Goal: Task Accomplishment & Management: Use online tool/utility

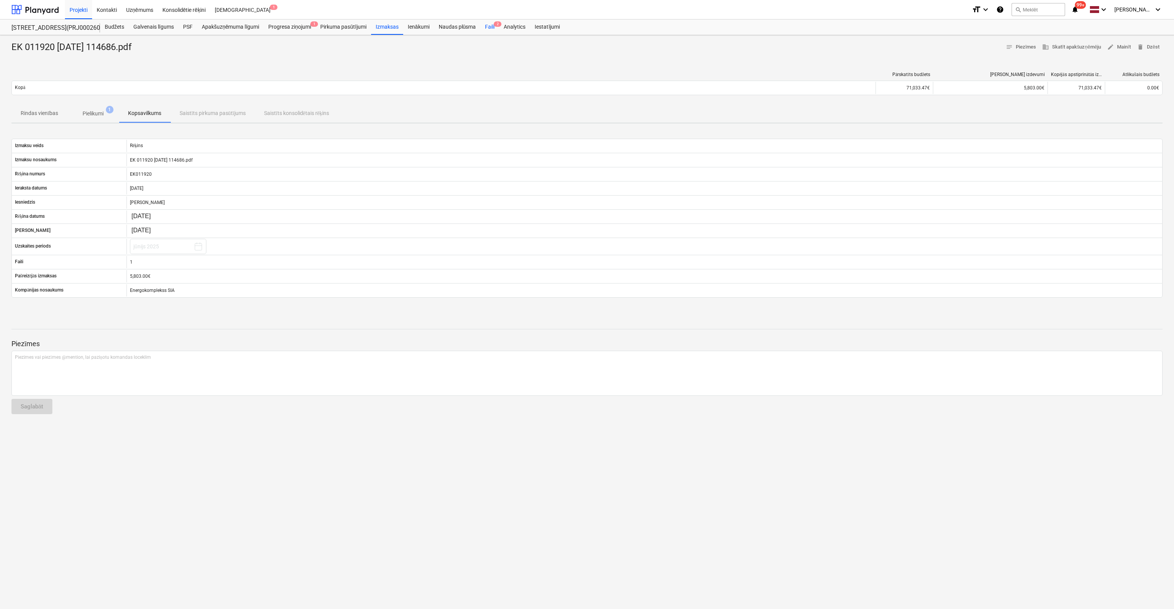
click at [493, 26] on div "Faili 2" at bounding box center [489, 26] width 19 height 15
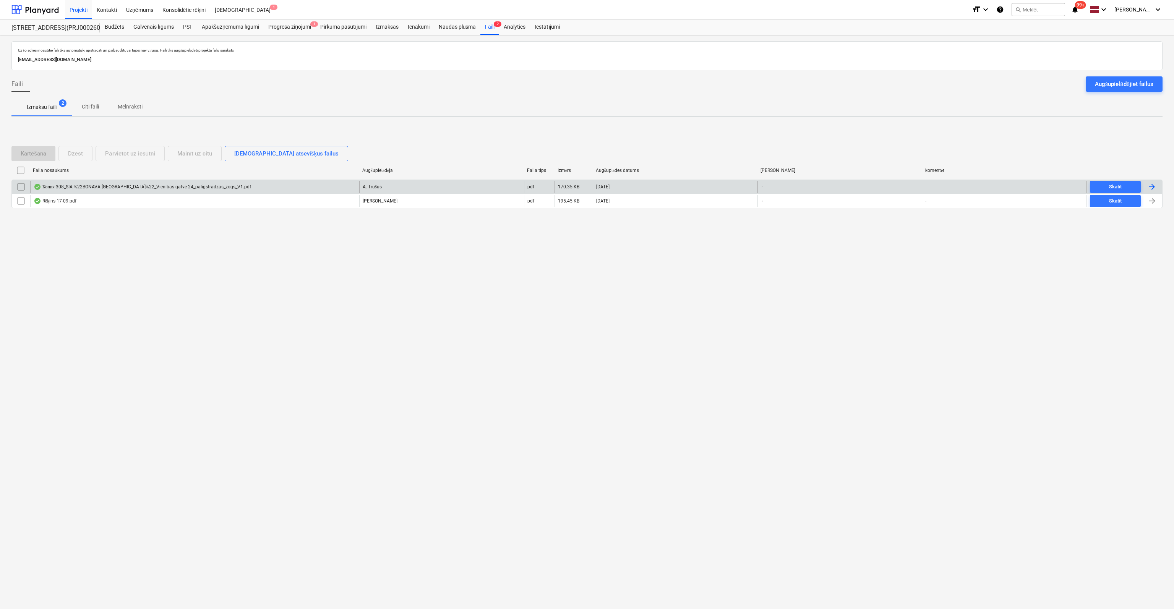
click at [155, 184] on div "Копия 308_SIA %22BONAVA LATVIJA%22_Vienibas gatve 24_paligstradzas_zogs_V1.pdf" at bounding box center [142, 187] width 217 height 6
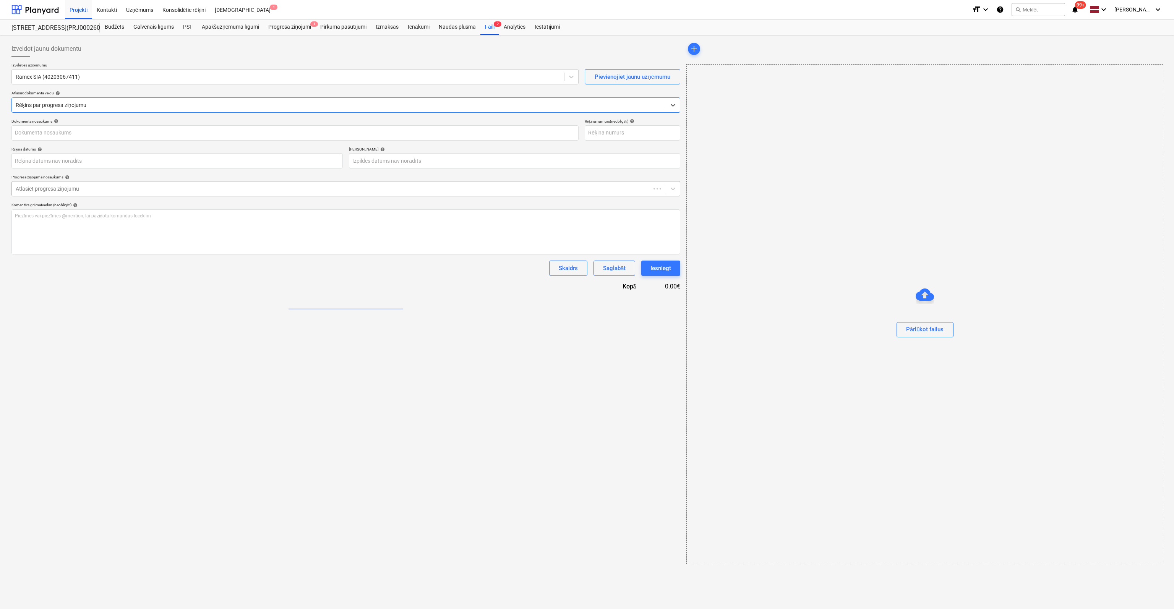
type input "308"
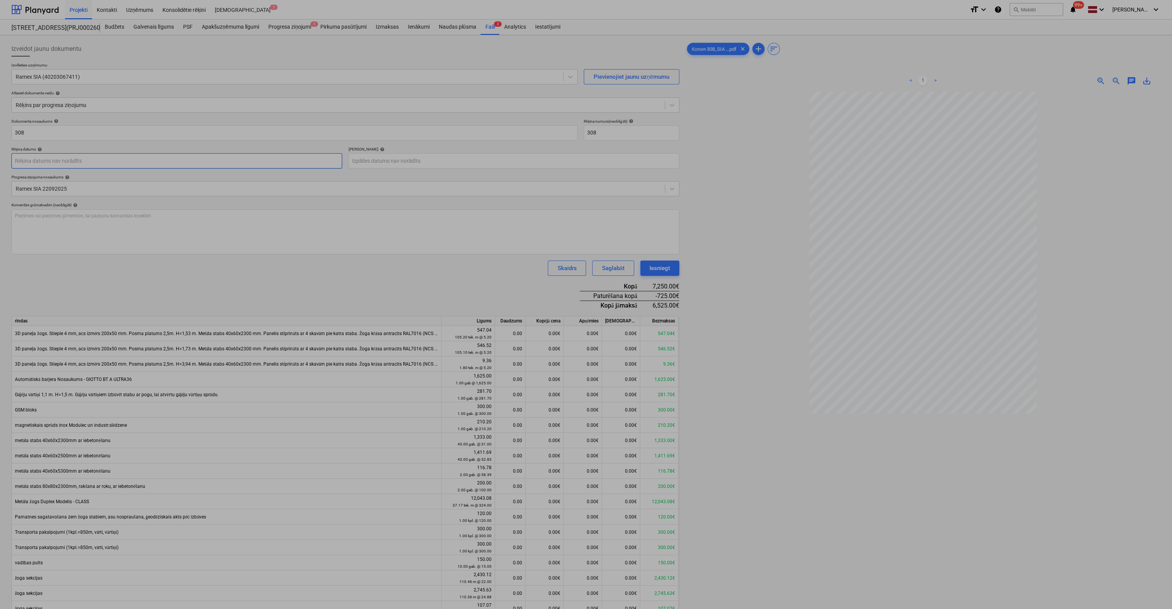
click at [191, 164] on body "Projekti Kontakti Uzņēmums Konsolidētie rēķini Iesūtne 1 format_size keyboard_a…" at bounding box center [586, 304] width 1172 height 609
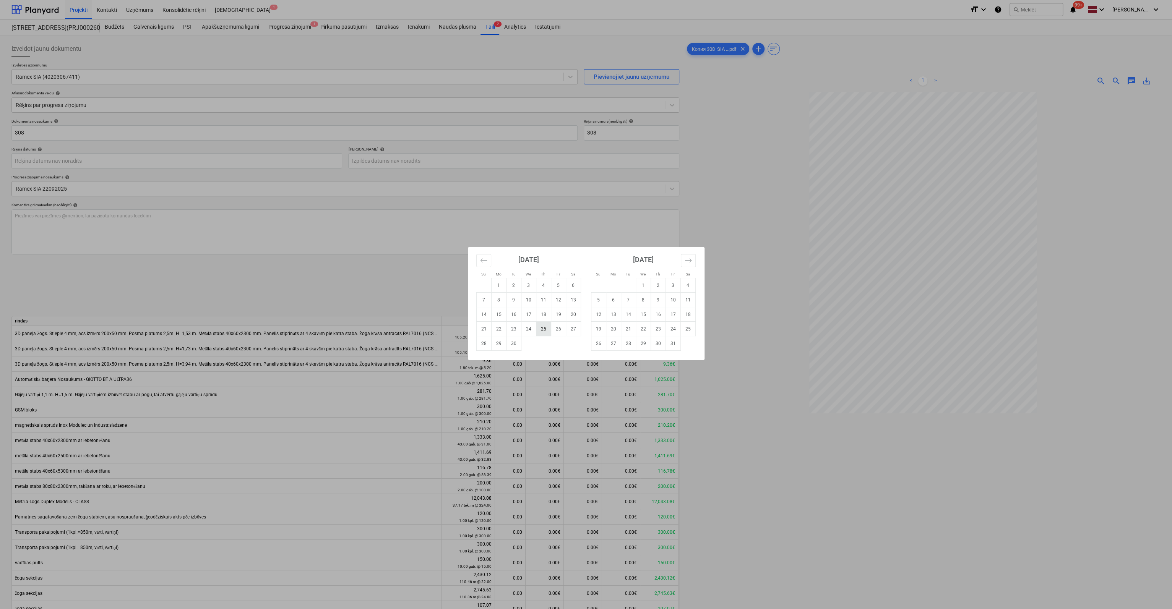
click at [543, 332] on td "25" at bounding box center [543, 329] width 15 height 15
type input "[DATE]"
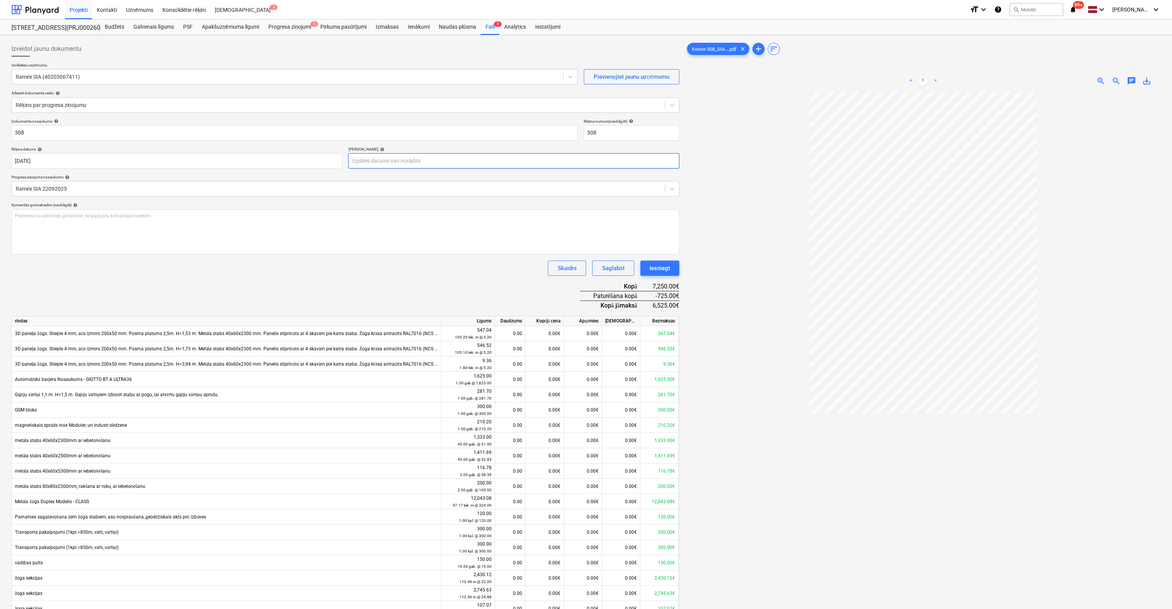
click at [439, 163] on body "Projekti Kontakti Uzņēmums Konsolidētie rēķini Iesūtne 1 format_size keyboard_a…" at bounding box center [586, 304] width 1172 height 609
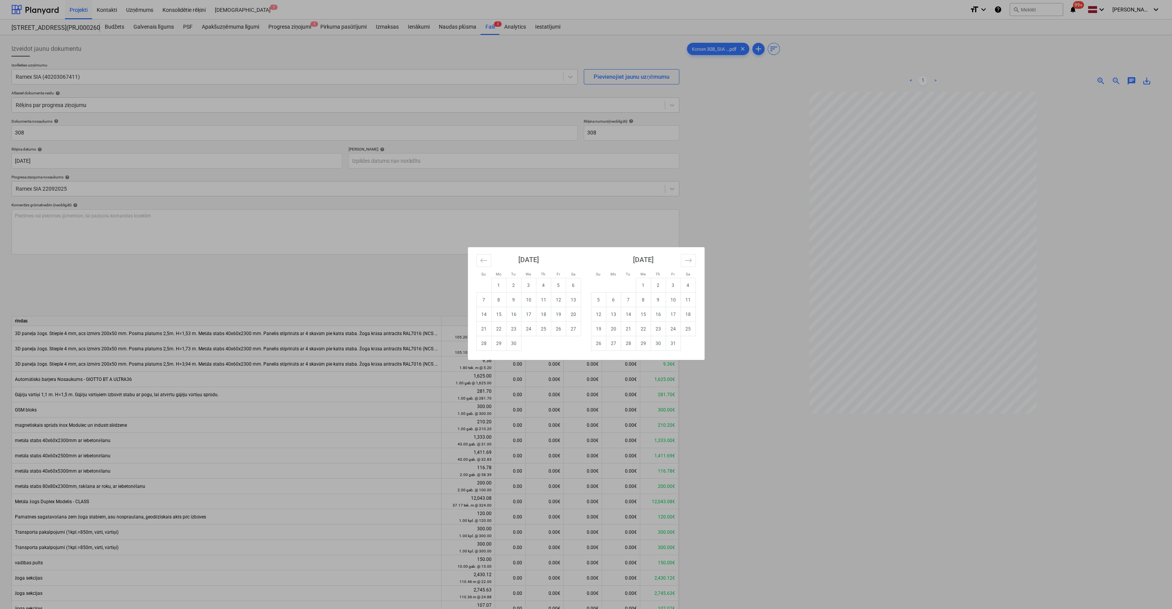
click at [539, 200] on div "Su Mo Tu We Th Fr Sa Su Mo Tu We Th Fr Sa August 2025 1 2 3 4 5 6 7 8 9 10 11 1…" at bounding box center [586, 304] width 1172 height 609
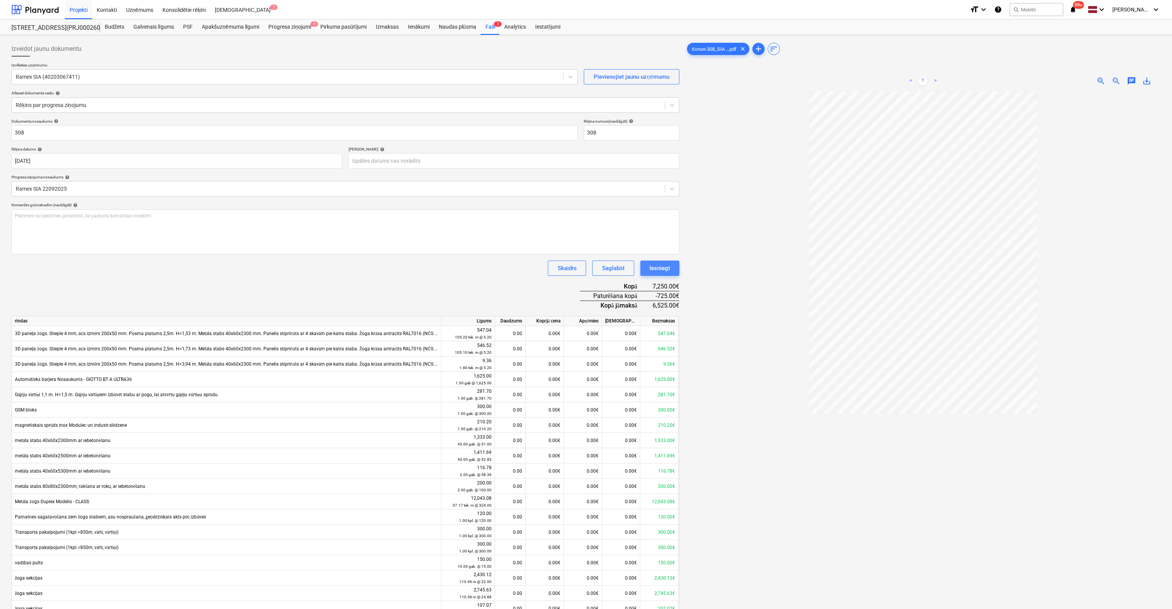
click at [660, 269] on div "Iesniegt" at bounding box center [659, 268] width 21 height 10
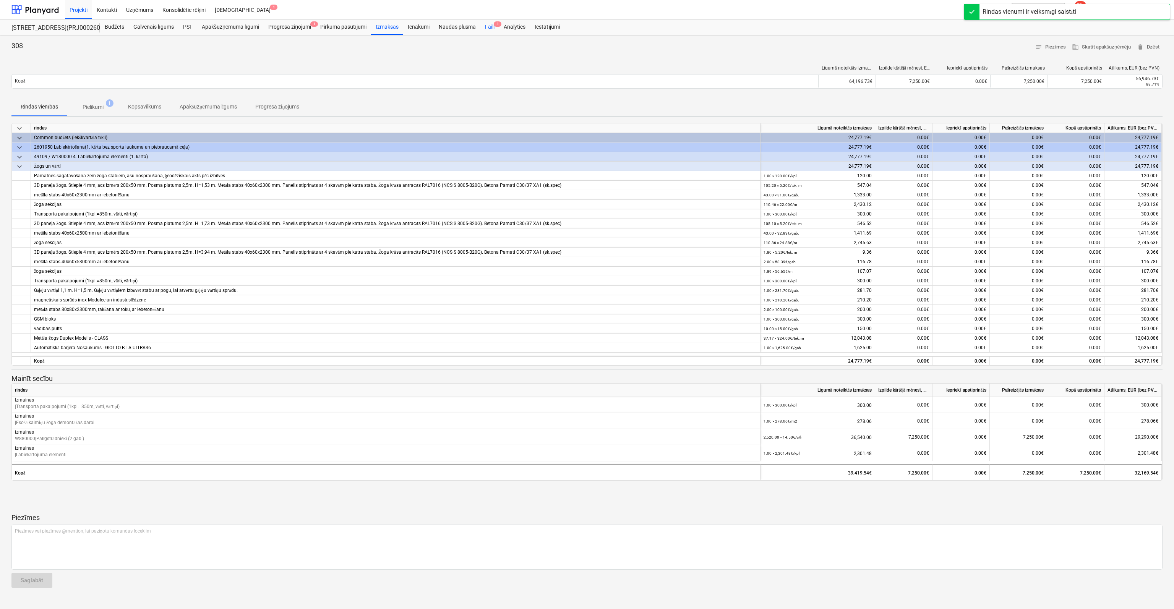
click at [489, 26] on div "Faili 1" at bounding box center [489, 26] width 19 height 15
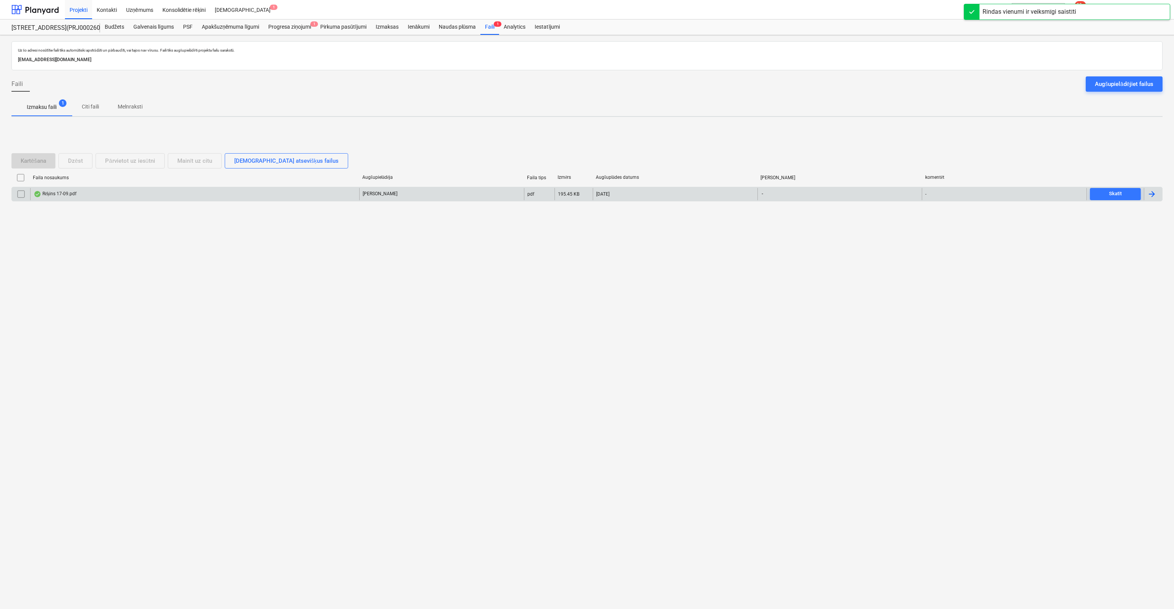
click at [57, 191] on div "Rēķins 17-09.pdf" at bounding box center [55, 194] width 43 height 6
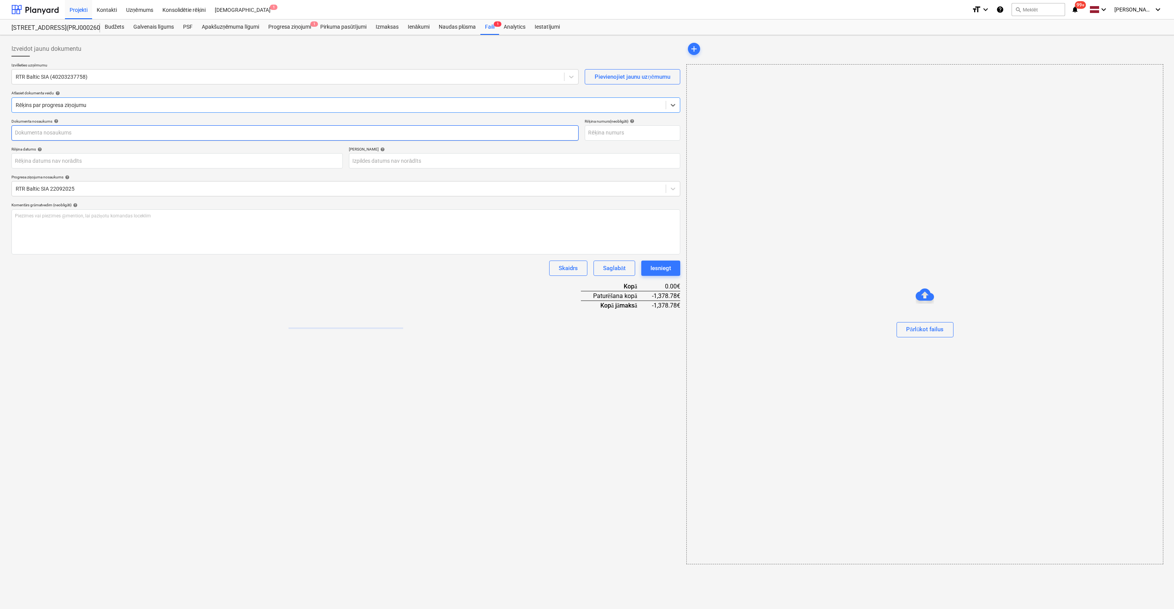
type input "Rēķins 17-09.pdf"
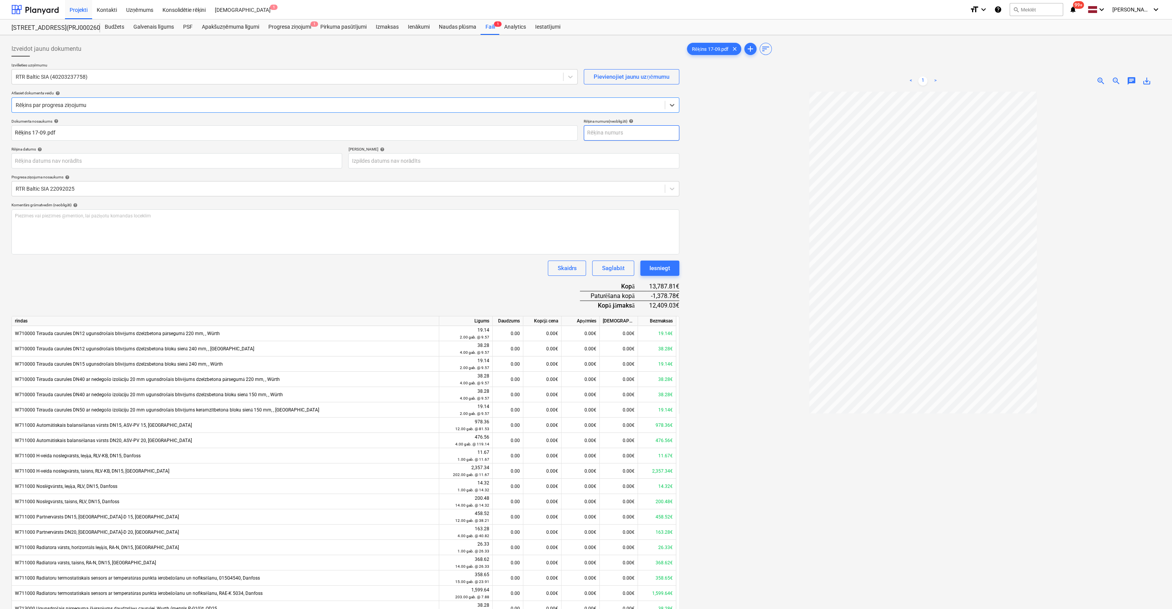
click at [651, 135] on input "text" at bounding box center [631, 132] width 96 height 15
type input "17-09/2025"
click at [257, 162] on body "Projekti Kontakti Uzņēmums Konsolidētie rēķini Iesūtne 1 format_size keyboard_a…" at bounding box center [586, 304] width 1172 height 609
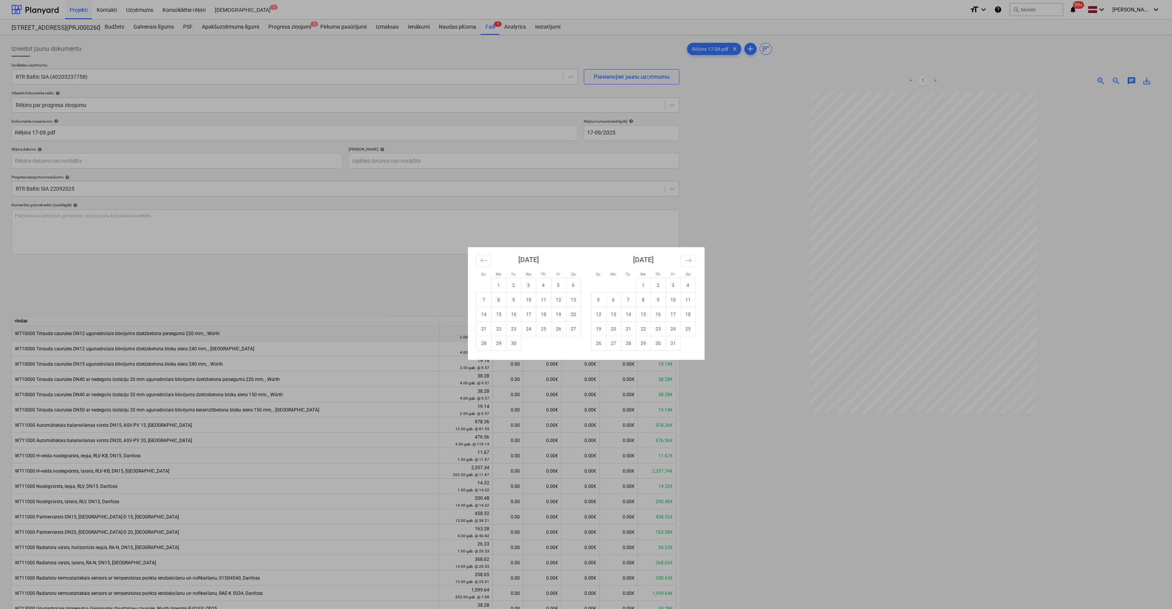
click at [542, 329] on td "25" at bounding box center [543, 329] width 15 height 15
type input "[DATE]"
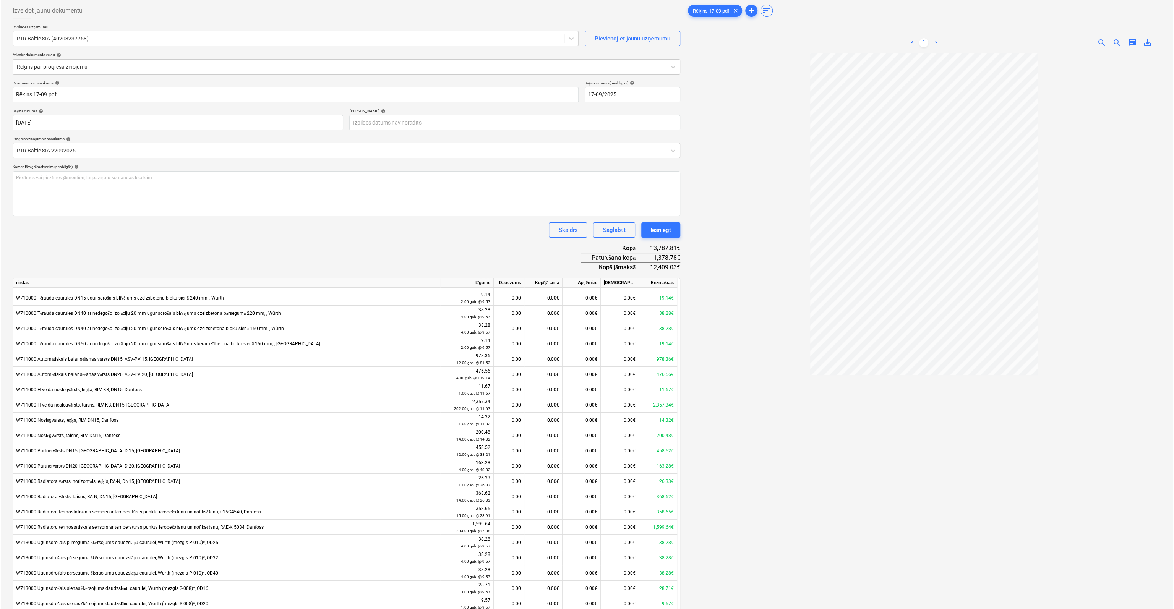
scroll to position [38, 0]
click at [664, 230] on div "Iesniegt" at bounding box center [659, 230] width 21 height 10
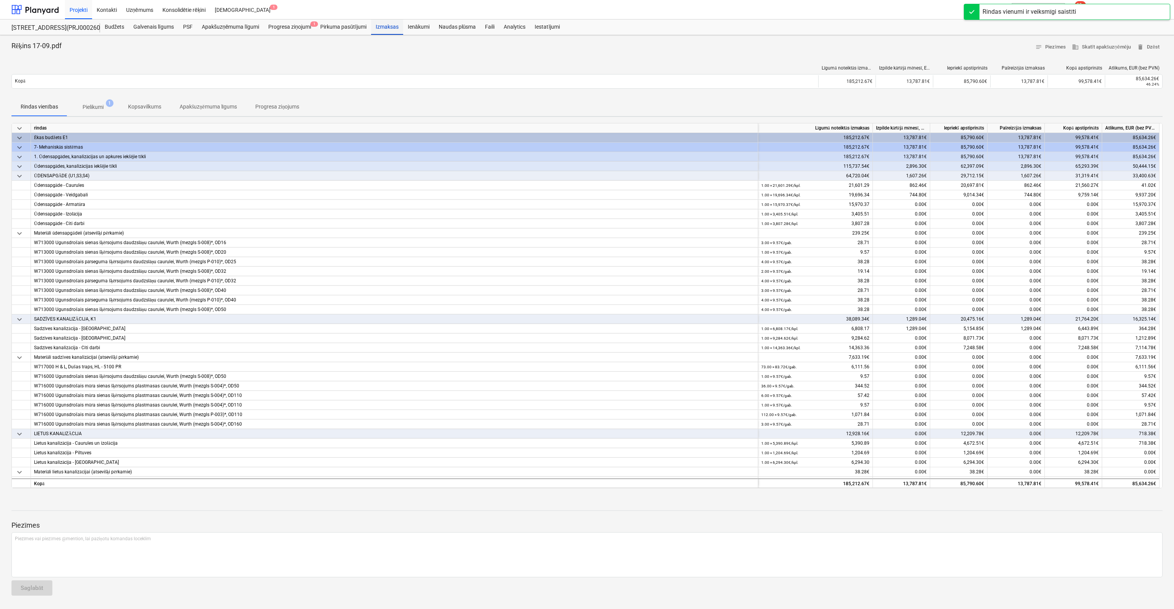
click at [387, 28] on div "Izmaksas" at bounding box center [387, 26] width 32 height 15
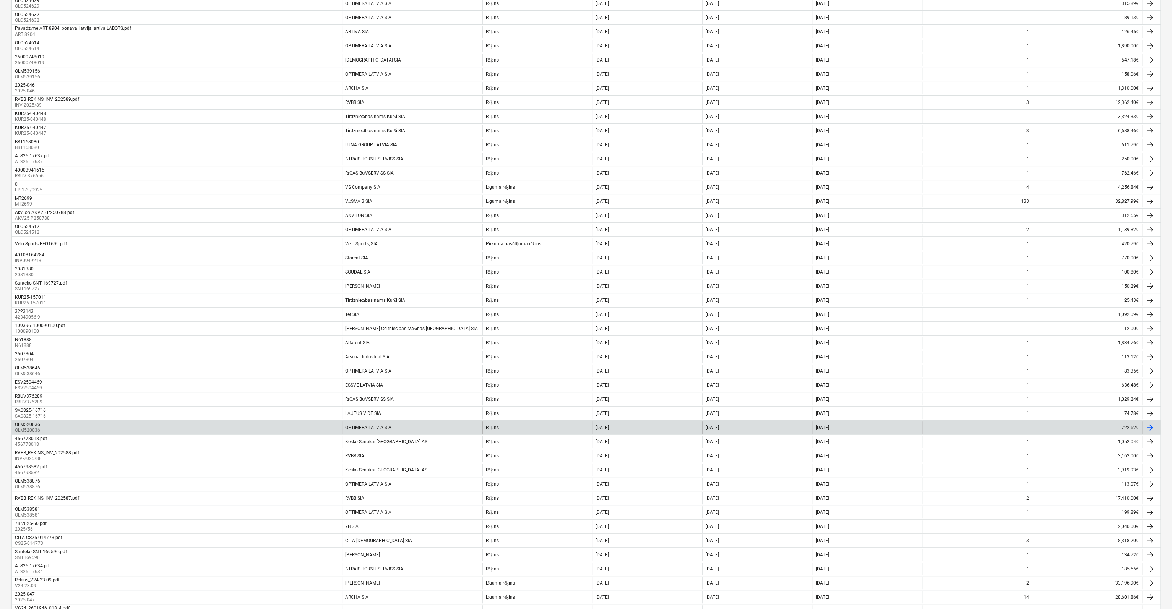
scroll to position [261, 0]
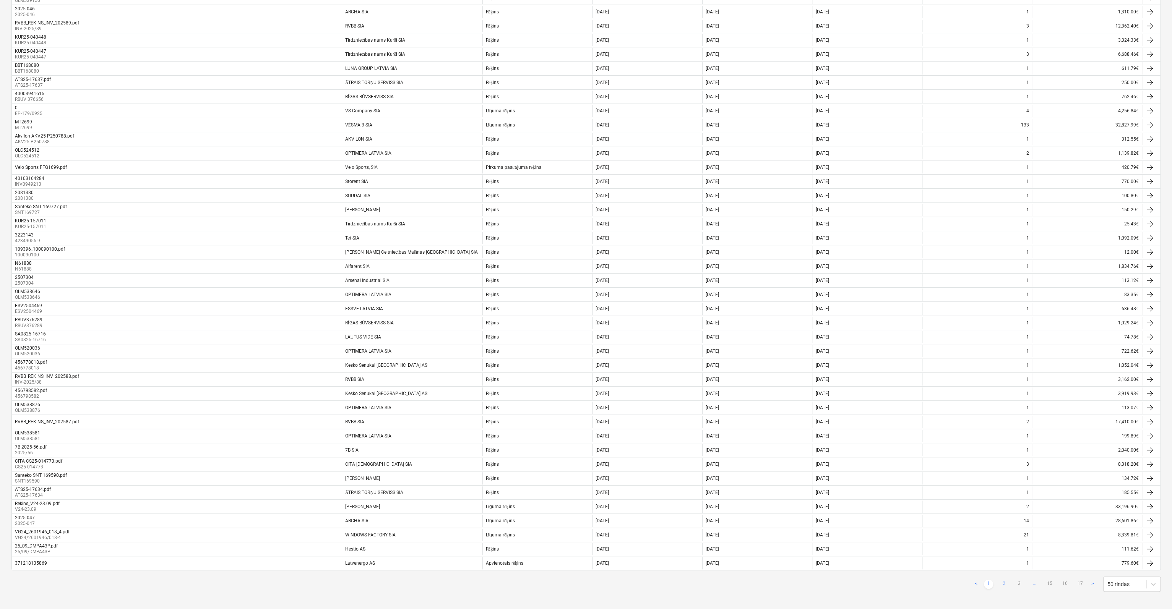
click at [1003, 580] on link "2" at bounding box center [1003, 584] width 9 height 9
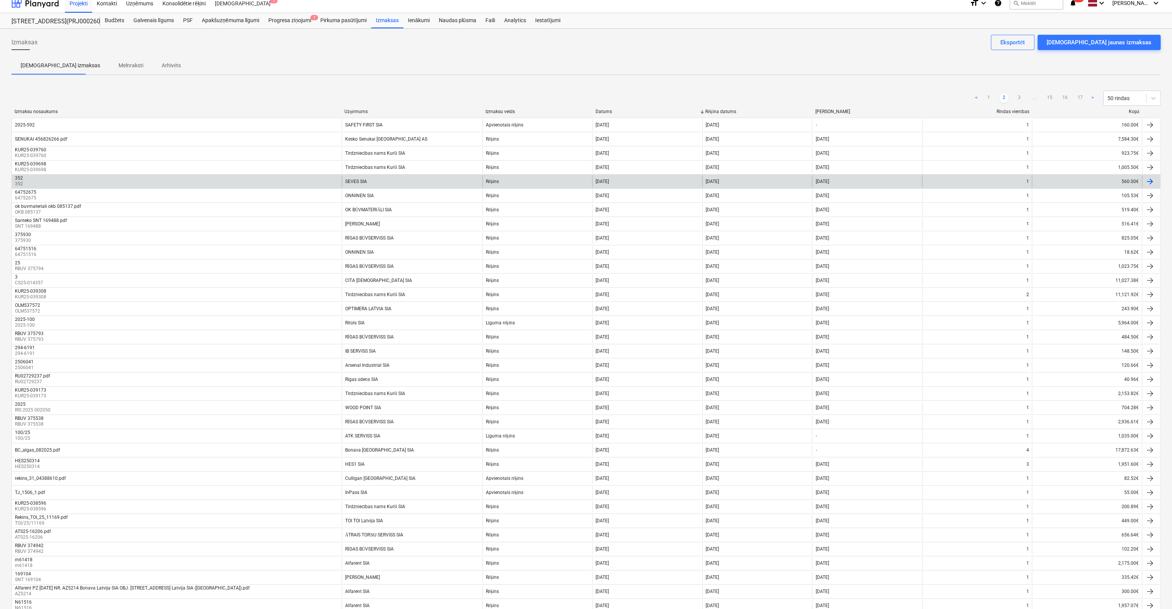
scroll to position [0, 0]
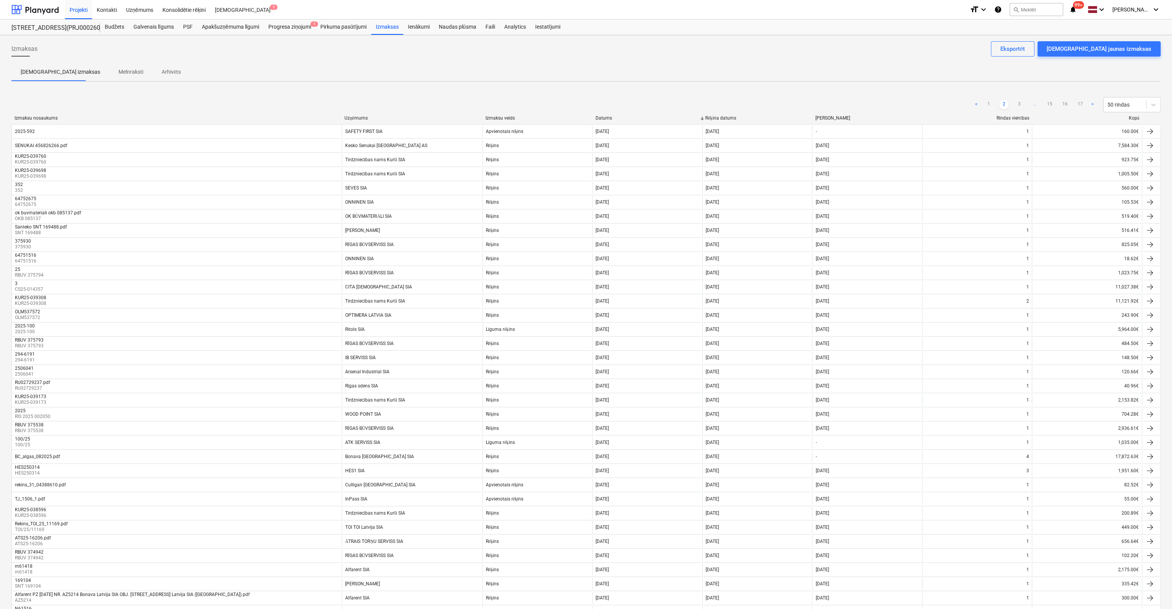
click at [851, 39] on div "Izmaksas Apstipriniet jaunas izmaksas Eksportēt Apstiprinātas izmaksas Melnraks…" at bounding box center [586, 454] width 1172 height 839
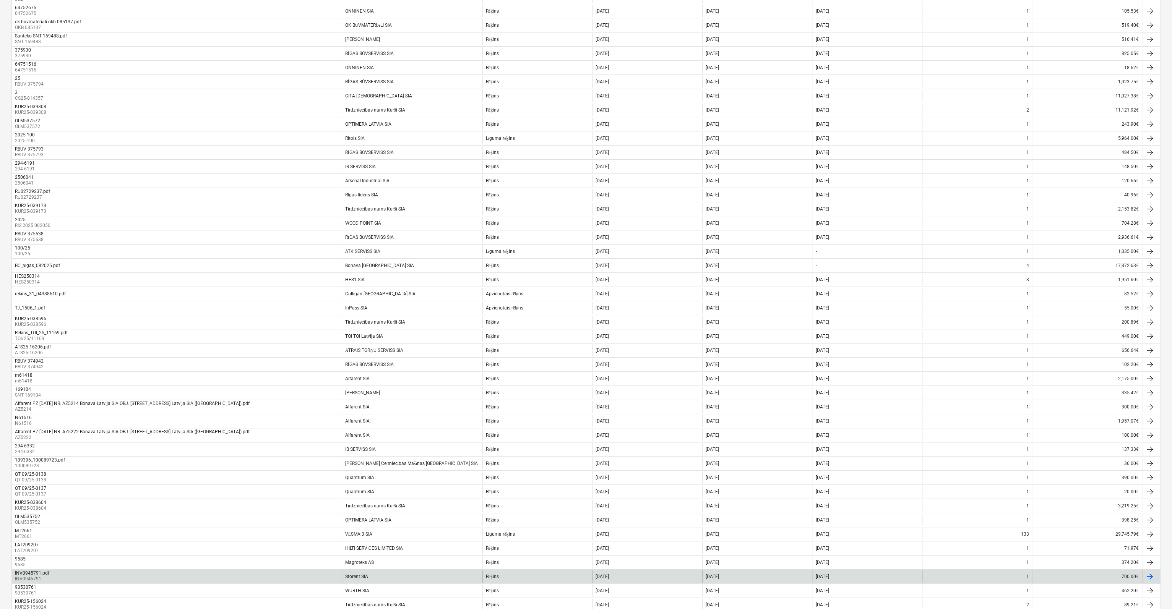
scroll to position [261, 0]
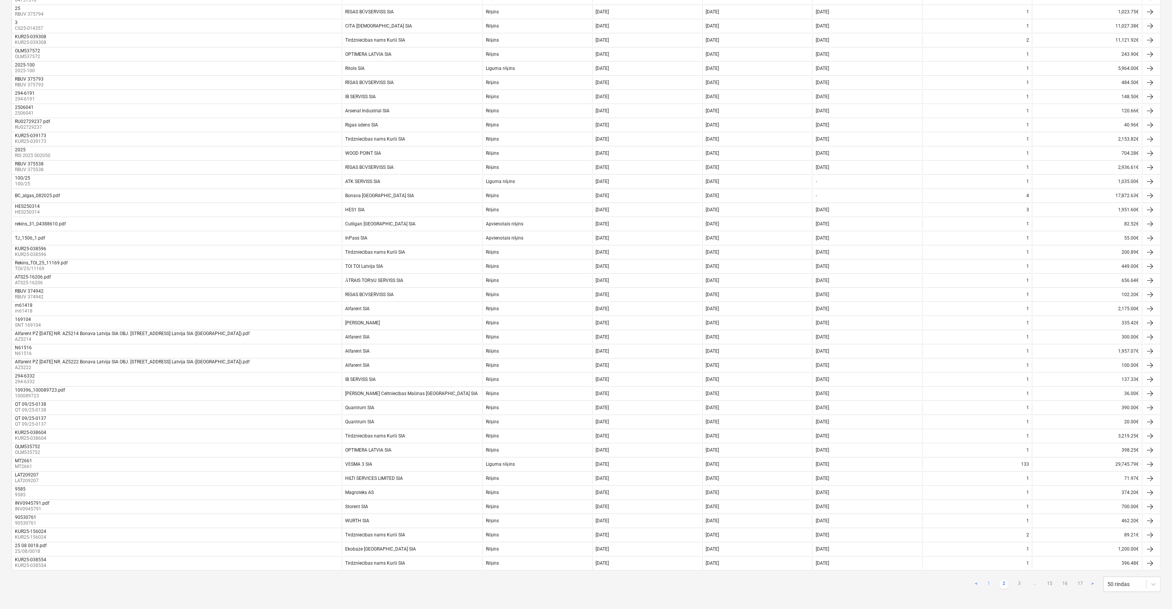
click at [989, 580] on link "1" at bounding box center [988, 584] width 9 height 9
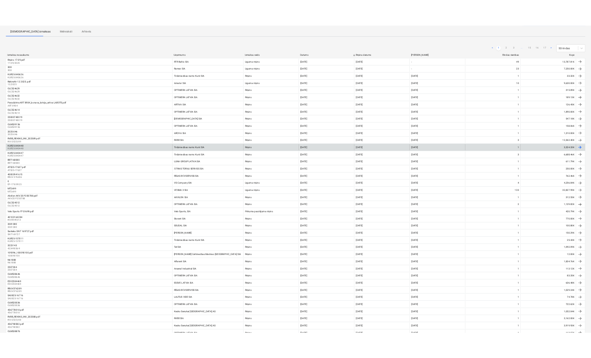
scroll to position [0, 0]
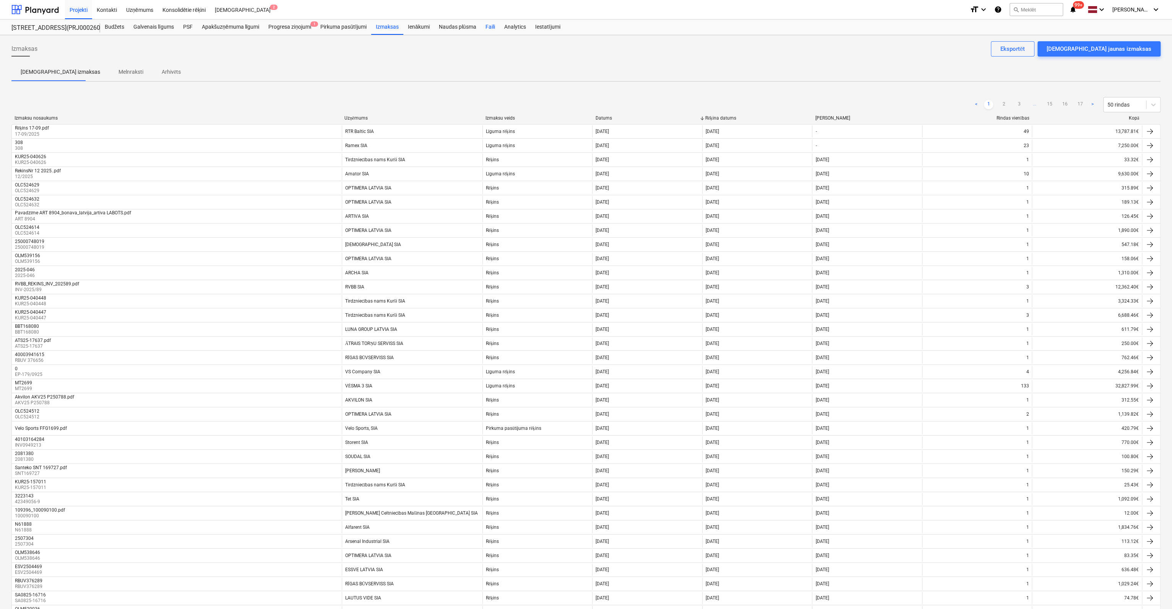
click at [493, 27] on div "Faili" at bounding box center [489, 26] width 19 height 15
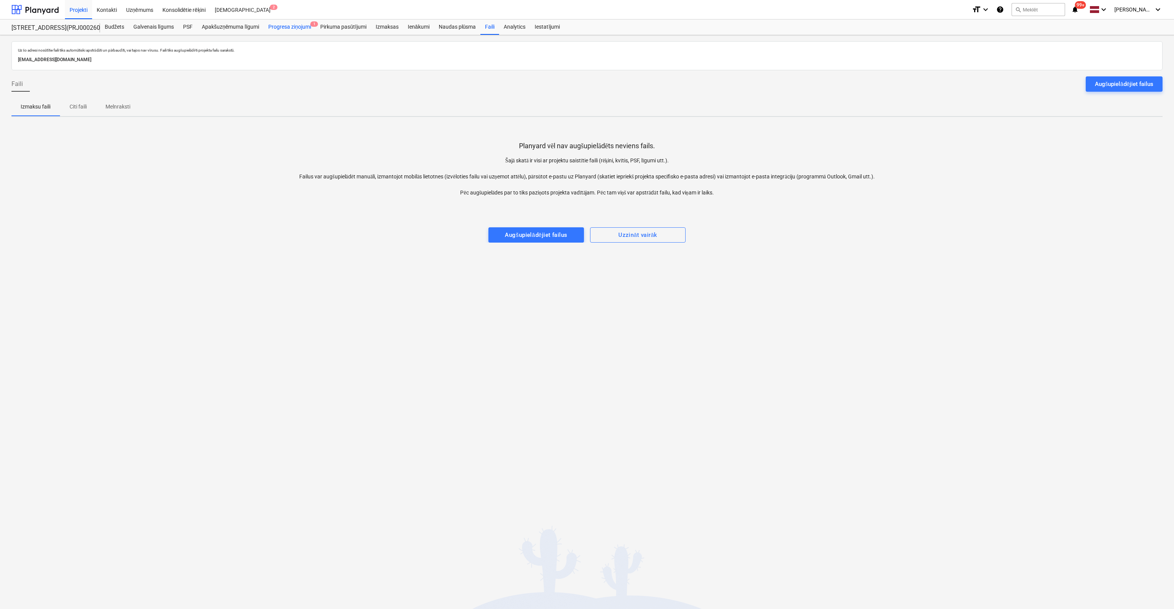
click at [301, 23] on div "Progresa ziņojumi 1" at bounding box center [290, 26] width 52 height 15
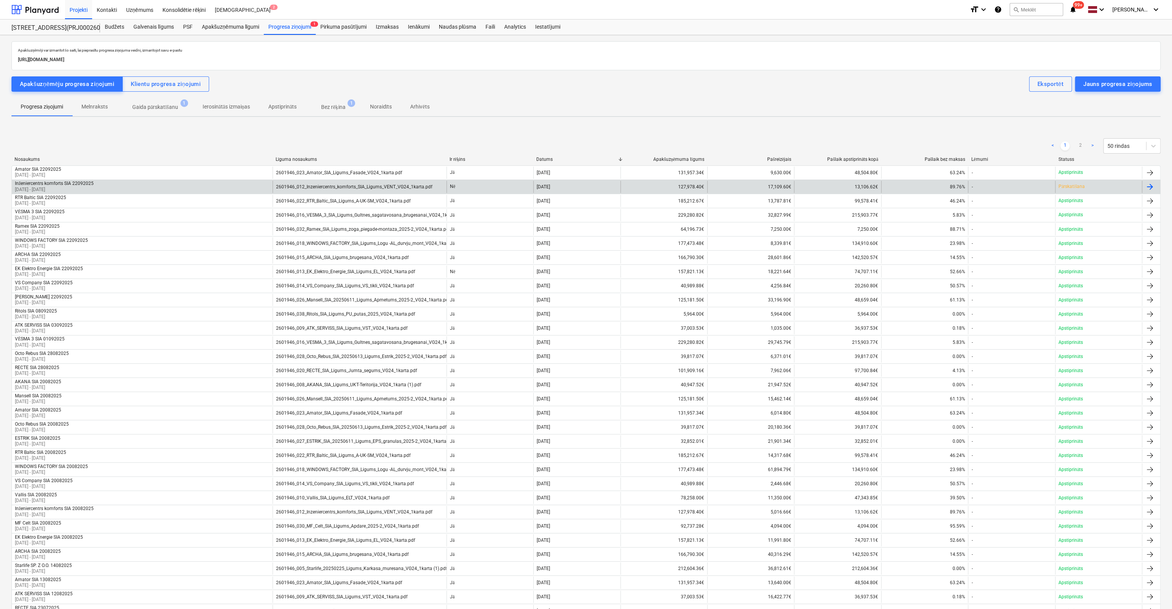
click at [1066, 185] on p "Pārskatīšana" at bounding box center [1071, 186] width 26 height 6
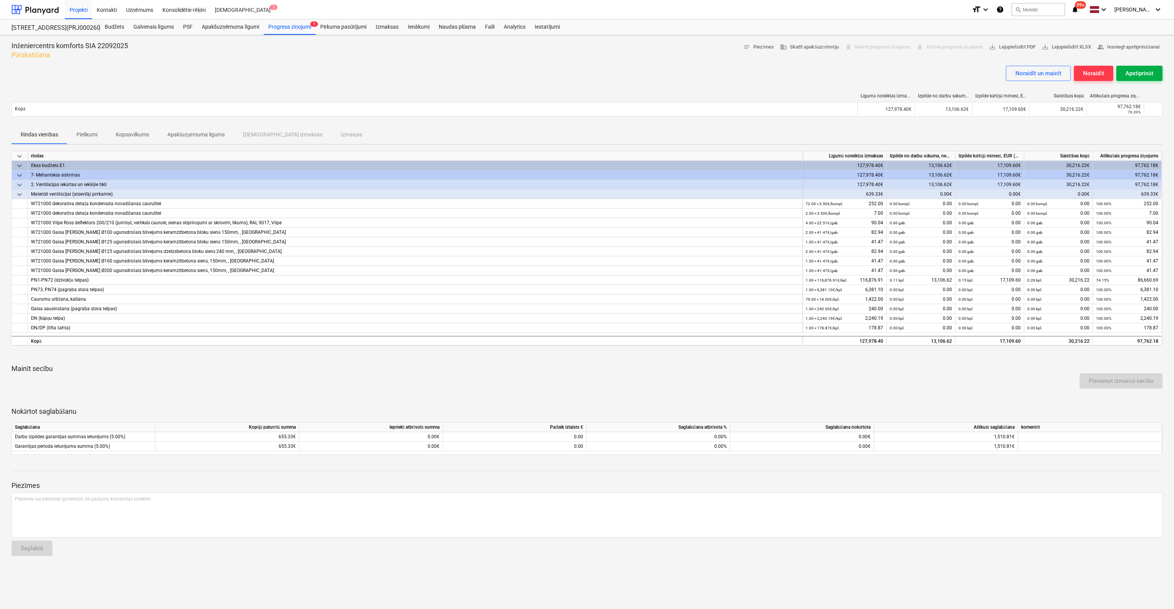
click at [1138, 73] on div "Apstiprināt" at bounding box center [1139, 73] width 28 height 10
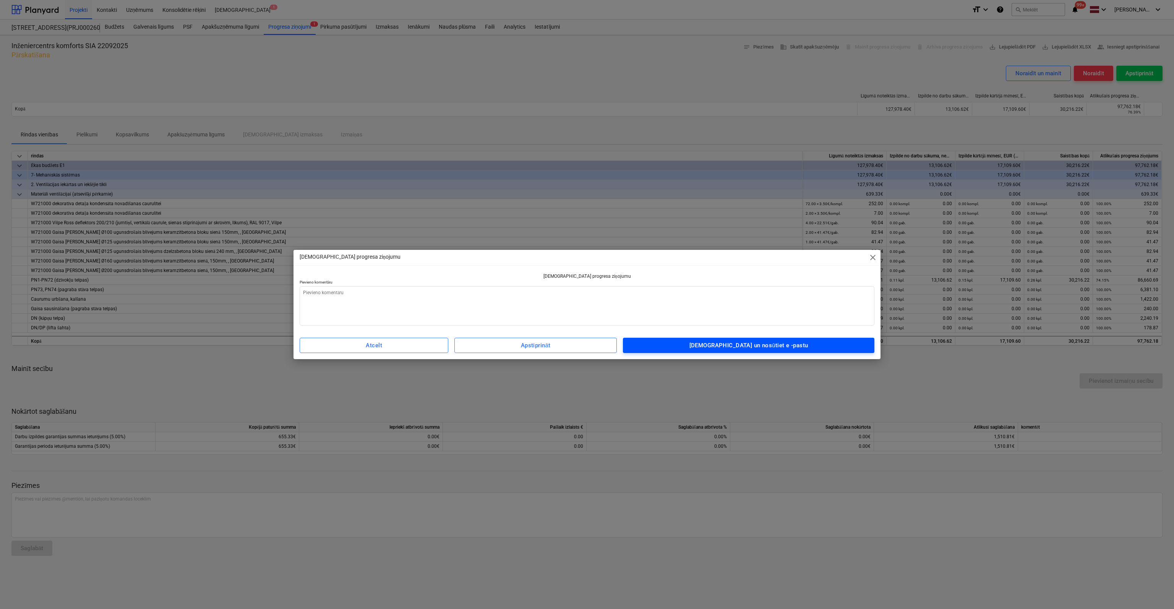
click at [788, 343] on div "Apstipriniet un nosūtiet e -pastu" at bounding box center [748, 345] width 119 height 10
type textarea "x"
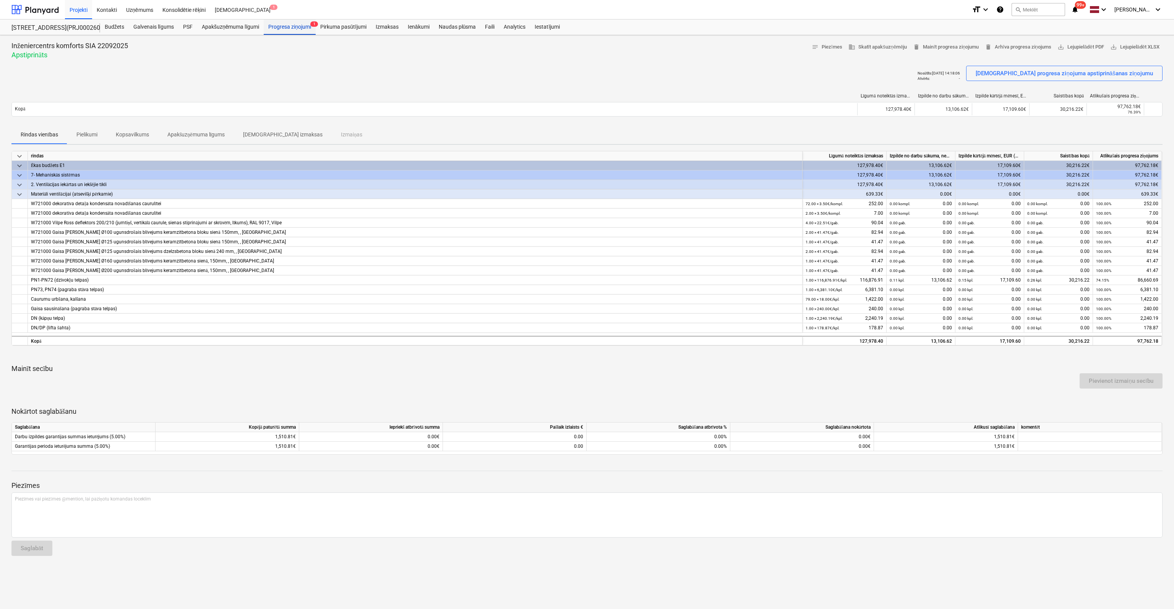
click at [277, 26] on div "Progresa ziņojumi 1" at bounding box center [290, 26] width 52 height 15
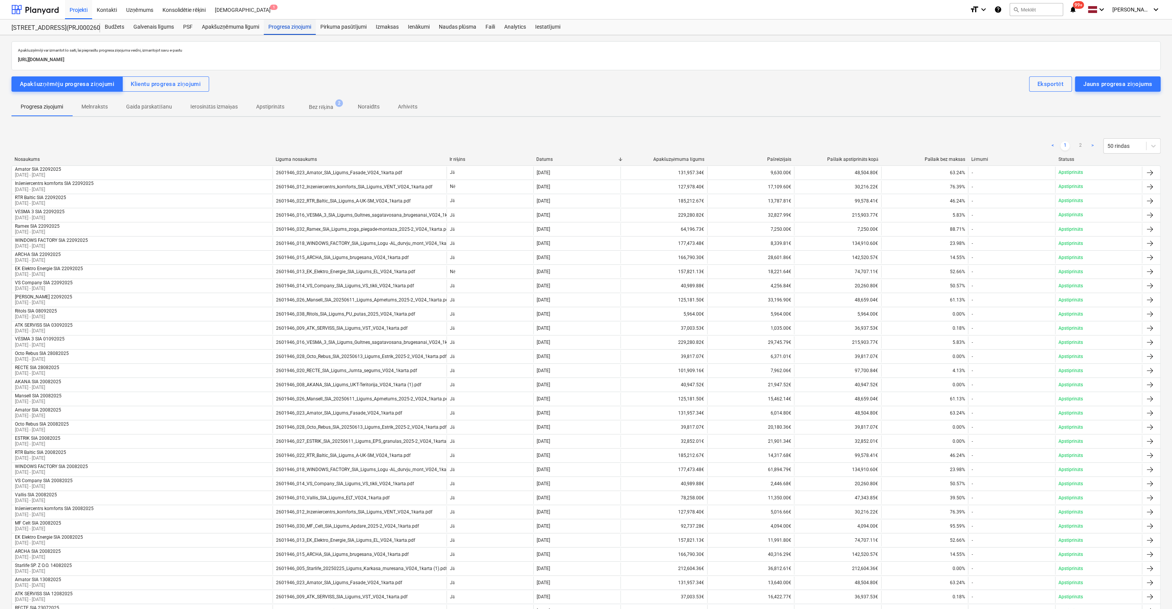
click at [288, 28] on div "Progresa ziņojumi" at bounding box center [290, 26] width 52 height 15
click at [488, 24] on div "Faili" at bounding box center [489, 26] width 19 height 15
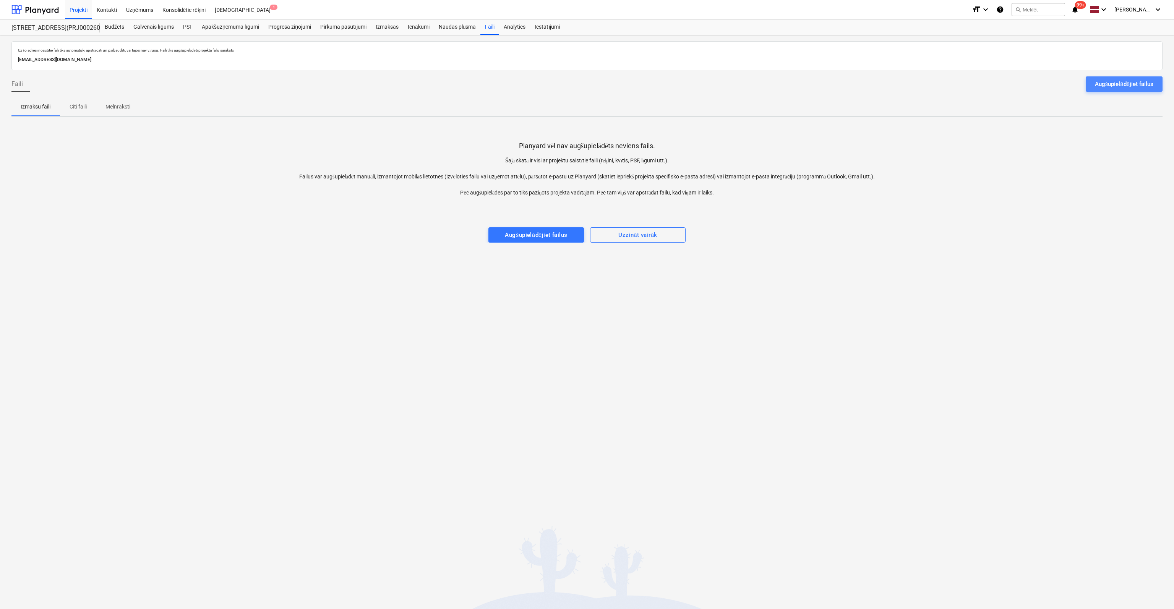
click at [1119, 80] on div "Augšupielādējiet failus" at bounding box center [1124, 84] width 58 height 10
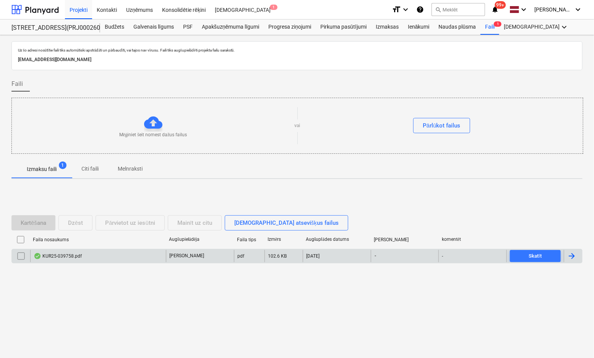
click at [67, 255] on div "KUR25-039758.pdf" at bounding box center [58, 256] width 48 height 6
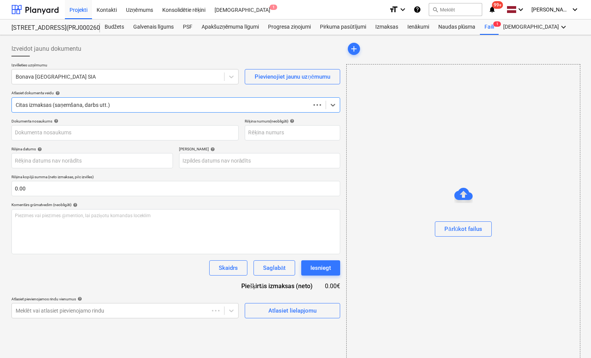
type input "KUR25-039758"
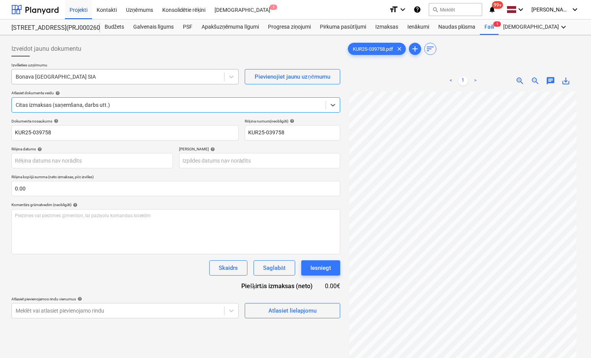
click at [164, 76] on div at bounding box center [118, 77] width 205 height 8
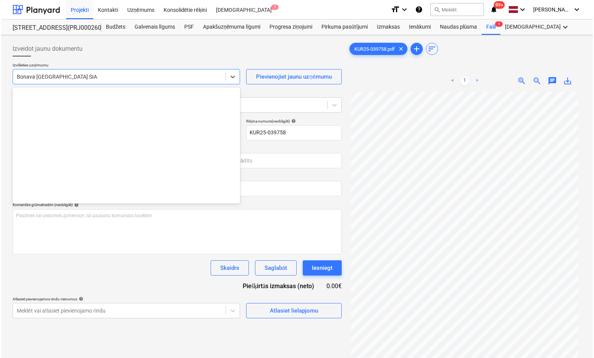
scroll to position [1444, 0]
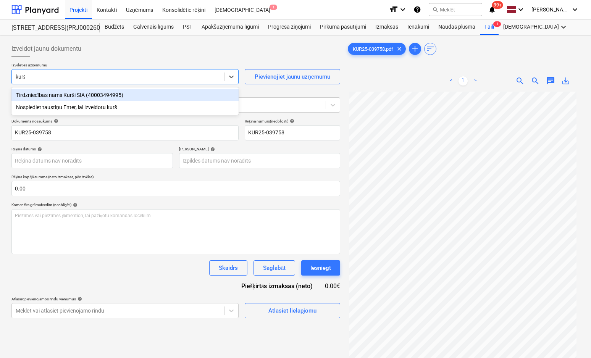
type input "kurši"
click at [104, 93] on div "Tirdzniecības nams Kurši SIA (40003494995)" at bounding box center [124, 95] width 227 height 12
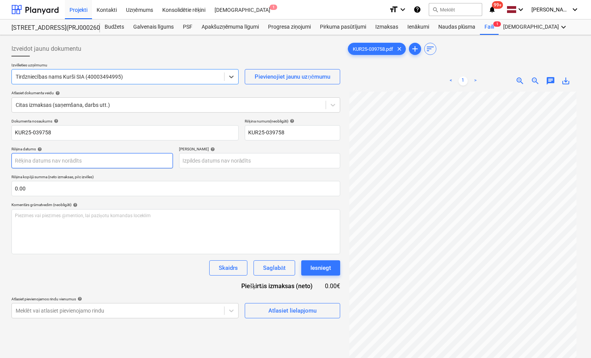
click at [145, 162] on body "Projekti Kontakti Uzņēmums Konsolidētie rēķini Iesūtne 1 format_size keyboard_a…" at bounding box center [295, 179] width 591 height 358
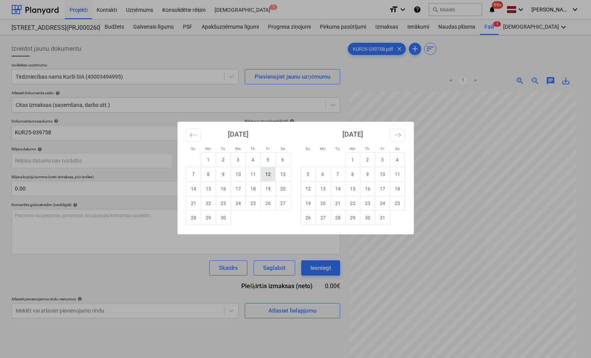
click at [265, 178] on td "12" at bounding box center [268, 174] width 15 height 15
type input "[DATE]"
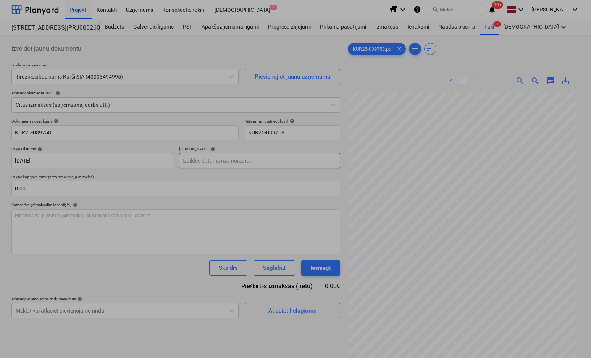
click at [257, 159] on body "Projekti Kontakti Uzņēmums Konsolidētie rēķini Iesūtne 1 format_size keyboard_a…" at bounding box center [295, 179] width 591 height 358
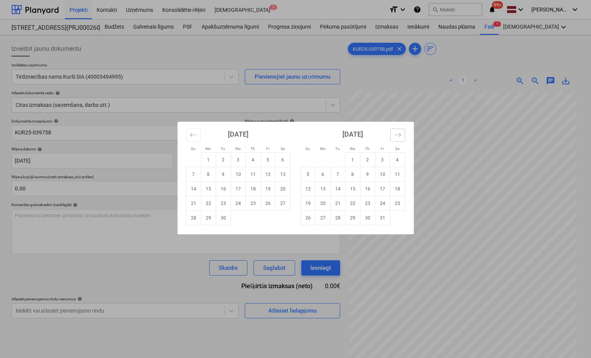
click at [398, 136] on icon "Move forward to switch to the next month." at bounding box center [397, 134] width 7 height 7
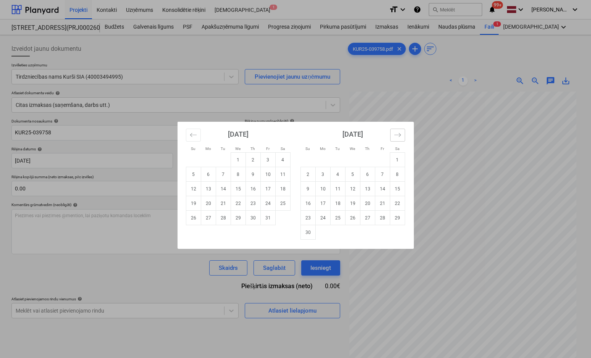
click at [398, 136] on icon "Move forward to switch to the next month." at bounding box center [397, 134] width 7 height 7
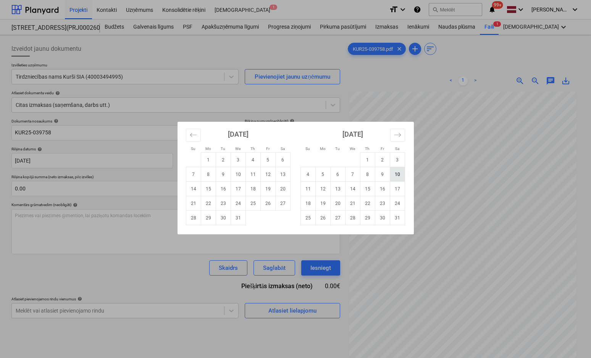
click at [394, 176] on td "10" at bounding box center [397, 174] width 15 height 15
type input "[DATE]"
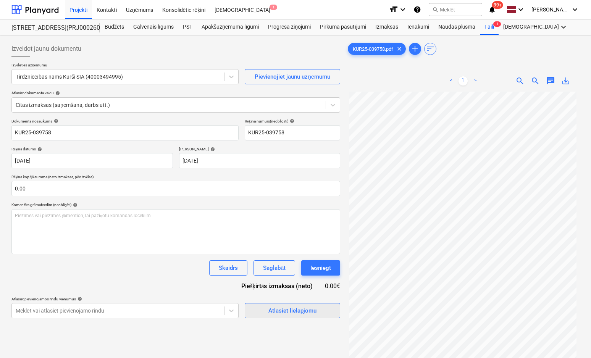
click at [284, 310] on div "Atlasiet lielapjomu" at bounding box center [293, 311] width 48 height 10
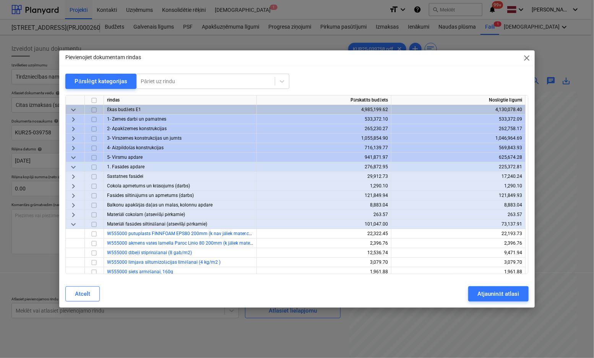
click at [72, 148] on span "keyboard_arrow_right" at bounding box center [73, 148] width 9 height 9
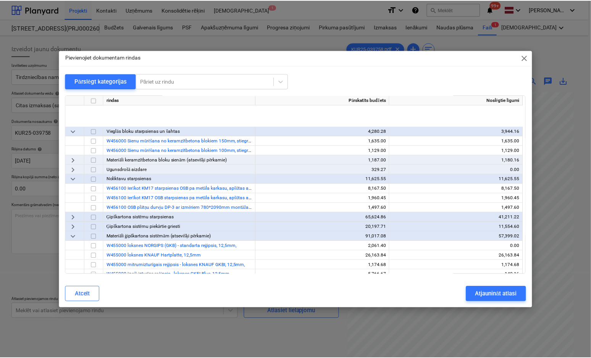
scroll to position [115, 0]
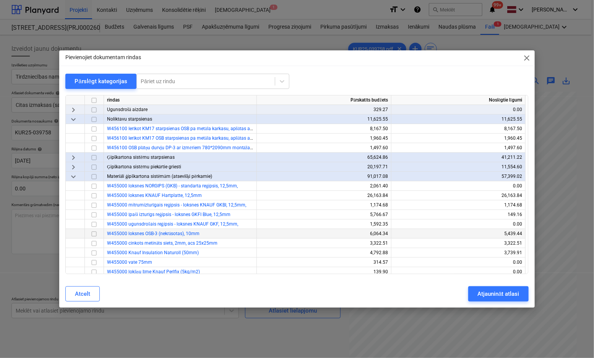
click at [94, 233] on input "checkbox" at bounding box center [93, 234] width 9 height 9
click at [480, 292] on div "Atjaunināt atlasi" at bounding box center [498, 294] width 42 height 10
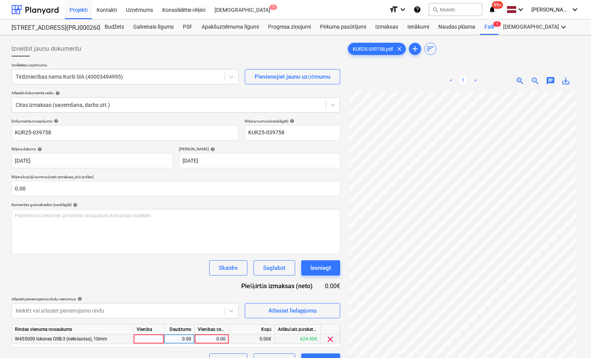
click at [214, 338] on div "0.00" at bounding box center [212, 340] width 28 height 10
type input "109.59"
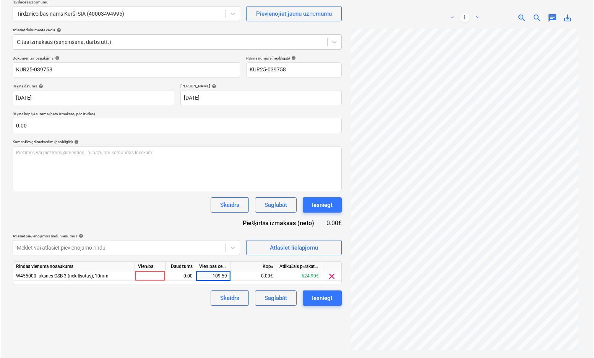
scroll to position [76, 0]
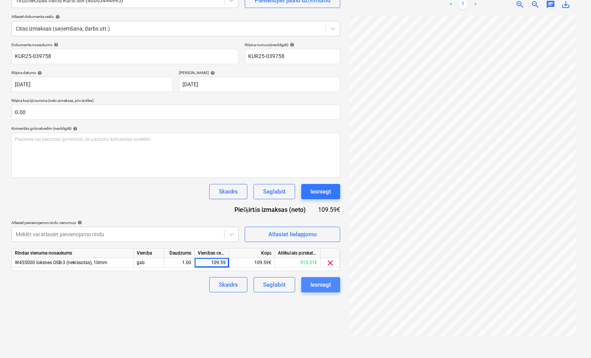
click at [321, 284] on div "Iesniegt" at bounding box center [321, 285] width 21 height 10
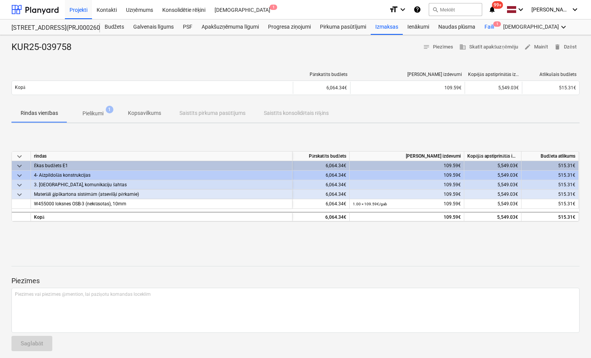
click at [488, 26] on div "Faili 1" at bounding box center [489, 26] width 19 height 15
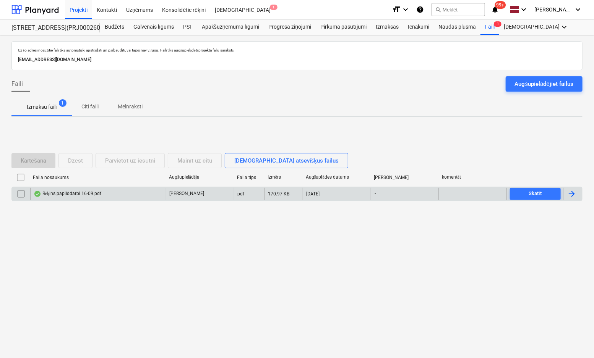
click at [22, 191] on input "checkbox" at bounding box center [21, 194] width 12 height 12
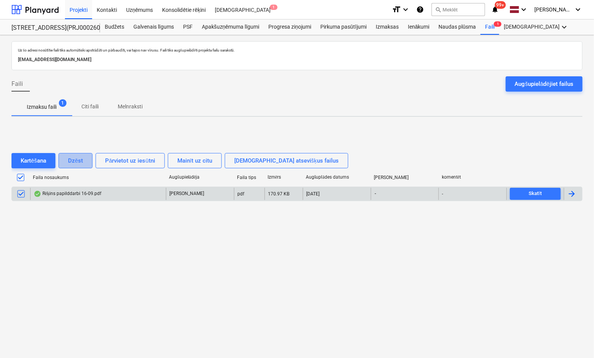
click at [71, 162] on div "Dzēst" at bounding box center [75, 161] width 15 height 10
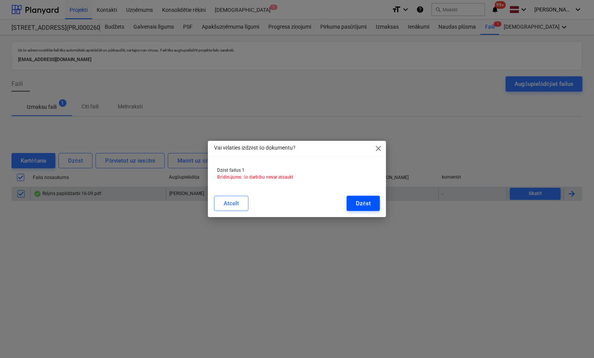
click at [360, 206] on div "Dzēst" at bounding box center [363, 204] width 15 height 10
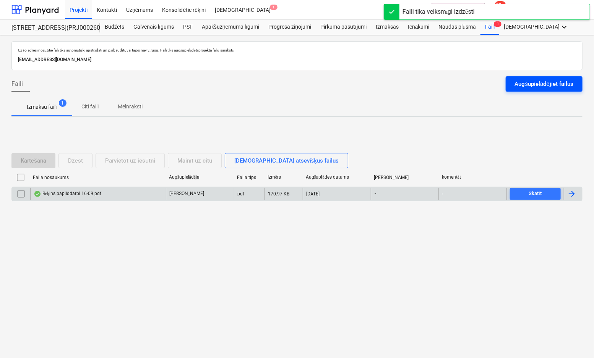
click at [541, 83] on div "Augšupielādējiet failus" at bounding box center [544, 84] width 58 height 10
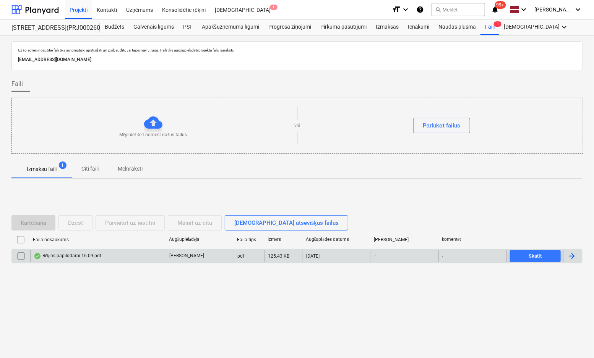
click at [63, 252] on div "Rēķins papilddarbi 16-09.pdf" at bounding box center [98, 256] width 136 height 12
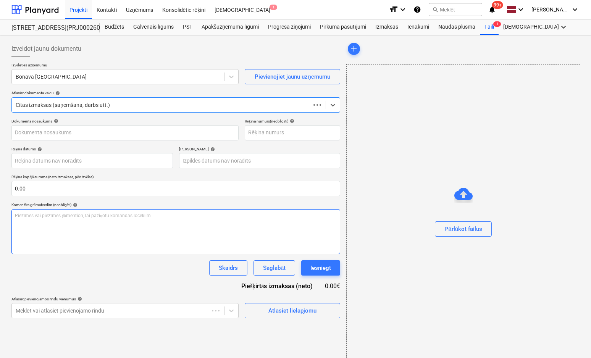
type input "Rēķins papilddarbi 16-09.pdf"
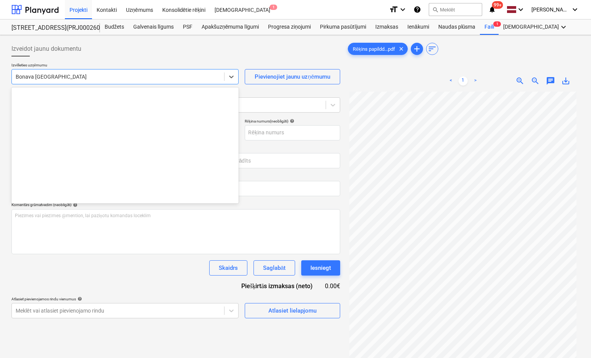
click at [124, 75] on div at bounding box center [118, 77] width 205 height 8
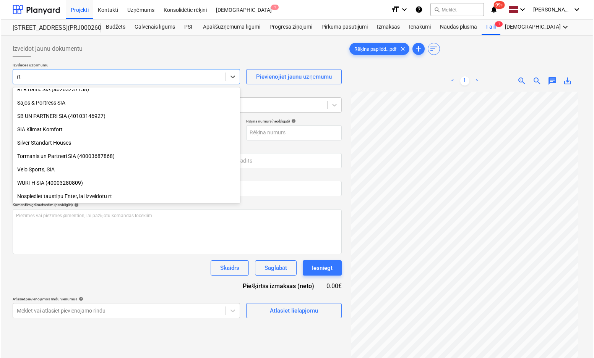
scroll to position [273, 0]
type input "rtr"
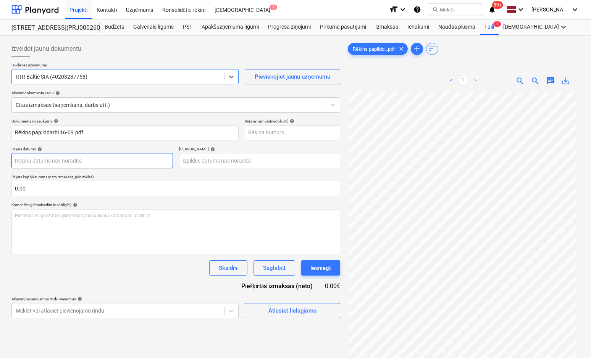
click at [156, 159] on body "Projekti Kontakti Uzņēmums Konsolidētie rēķini Iesūtne 1 format_size keyboard_a…" at bounding box center [295, 179] width 591 height 358
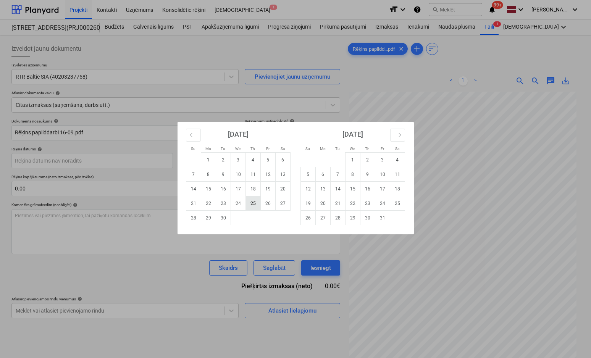
click at [249, 205] on td "25" at bounding box center [253, 203] width 15 height 15
type input "[DATE]"
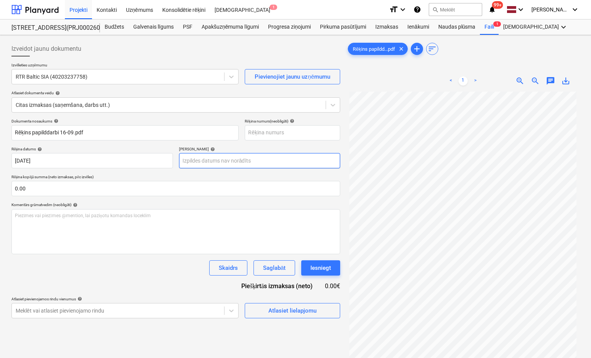
click at [231, 159] on body "Projekti Kontakti Uzņēmums Konsolidētie rēķini Iesūtne 1 format_size keyboard_a…" at bounding box center [295, 179] width 591 height 358
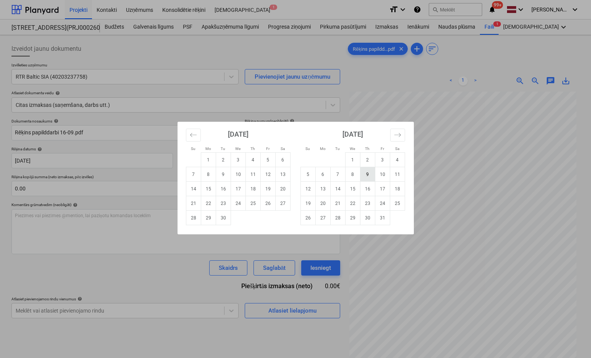
click at [368, 176] on td "9" at bounding box center [367, 174] width 15 height 15
type input "[DATE]"
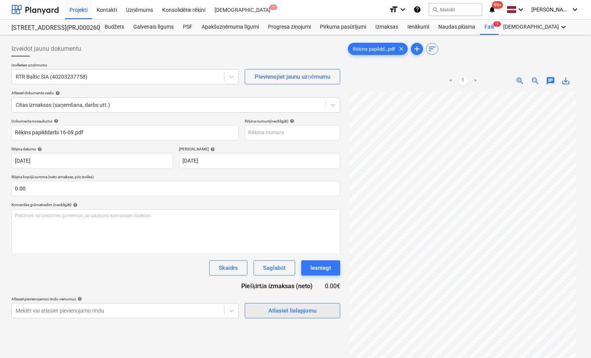
click at [267, 309] on span "Atlasiet lielapjomu" at bounding box center [292, 311] width 76 height 10
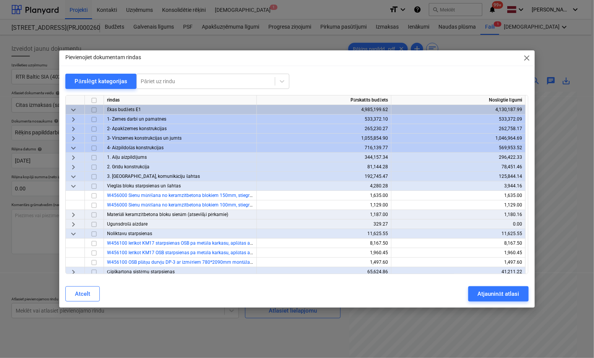
click at [315, 59] on div "Pievienojiet dokumentam rindas close" at bounding box center [296, 57] width 475 height 15
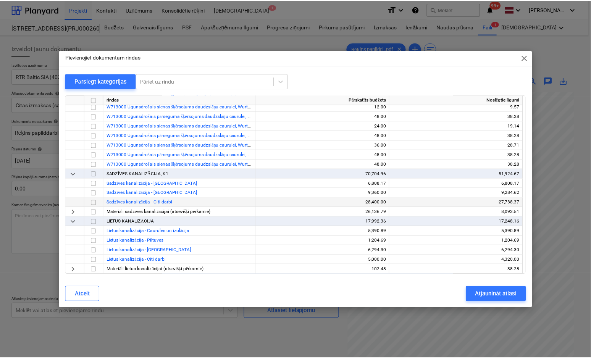
scroll to position [917, 0]
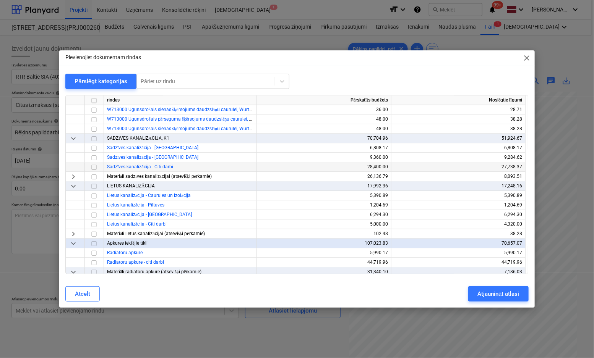
click at [92, 167] on input "checkbox" at bounding box center [93, 167] width 9 height 9
click at [497, 294] on div "Atjaunināt atlasi" at bounding box center [498, 294] width 42 height 10
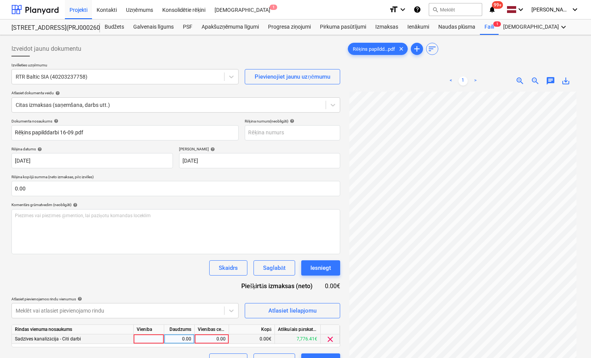
click at [217, 340] on div "0.00" at bounding box center [212, 340] width 28 height 10
type input "289"
click at [196, 278] on div "Dokumenta nosaukums help Rēķins papilddarbi 16-09.pdf Rēķina numurs (neobligāti…" at bounding box center [175, 244] width 329 height 250
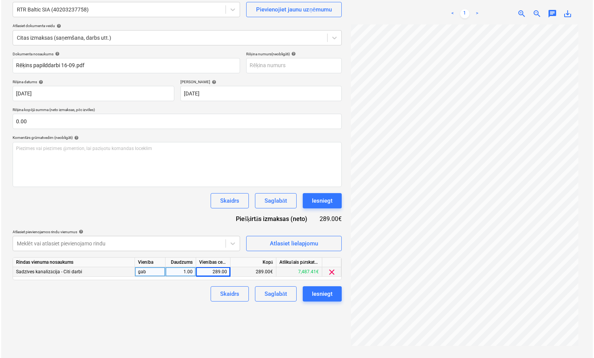
scroll to position [76, 0]
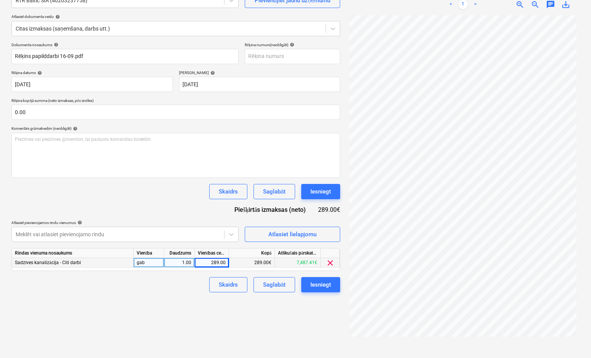
click at [260, 263] on div "289.00€" at bounding box center [252, 263] width 46 height 10
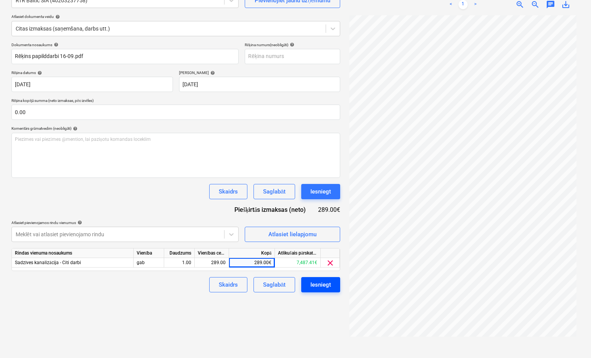
click at [319, 286] on div "Iesniegt" at bounding box center [321, 285] width 21 height 10
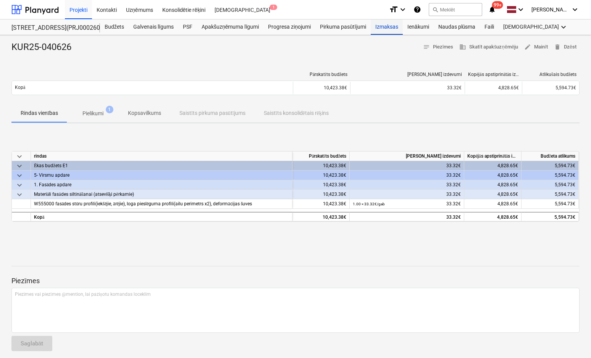
click at [388, 27] on div "Izmaksas" at bounding box center [387, 26] width 32 height 15
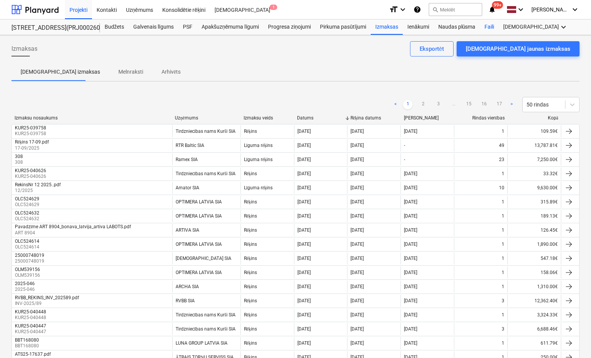
click at [486, 26] on div "Faili" at bounding box center [489, 26] width 19 height 15
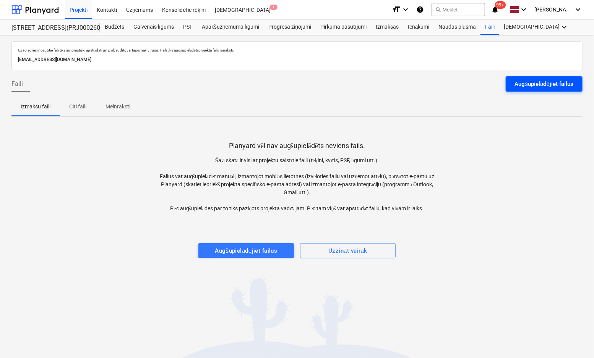
click at [523, 83] on div "Augšupielādējiet failus" at bounding box center [544, 84] width 58 height 10
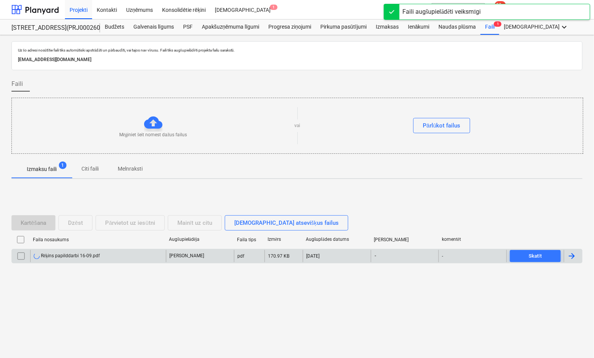
click at [67, 254] on div "Rēķins papilddarbi 16-09.pdf" at bounding box center [67, 256] width 66 height 6
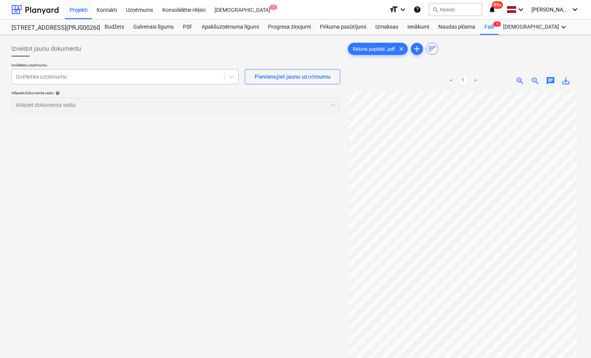
click at [181, 78] on div at bounding box center [118, 77] width 205 height 8
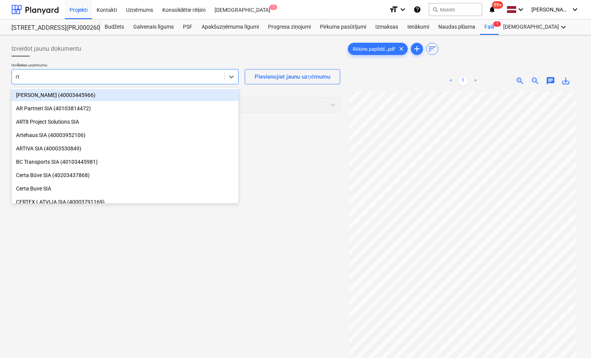
type input "rtr"
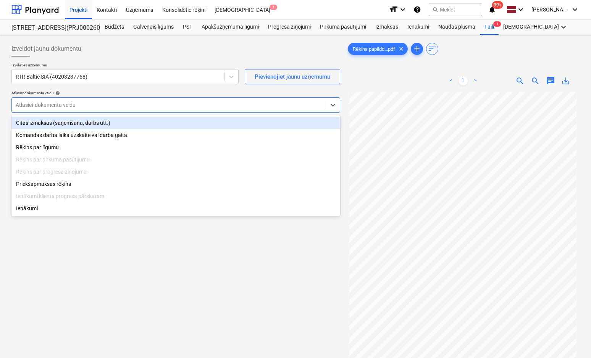
click at [76, 104] on div at bounding box center [169, 105] width 306 height 8
click at [78, 124] on div "Citas izmaksas (saņemšana, darbs utt.)" at bounding box center [175, 123] width 329 height 12
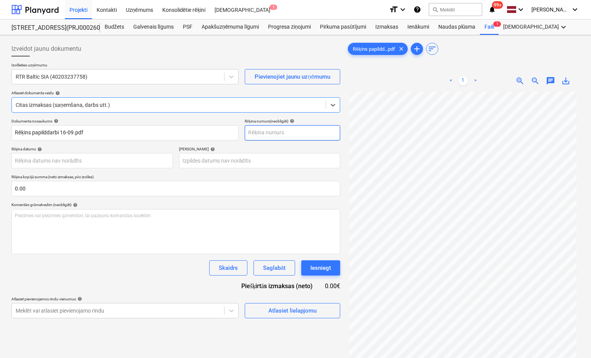
click at [308, 135] on input "text" at bounding box center [293, 132] width 96 height 15
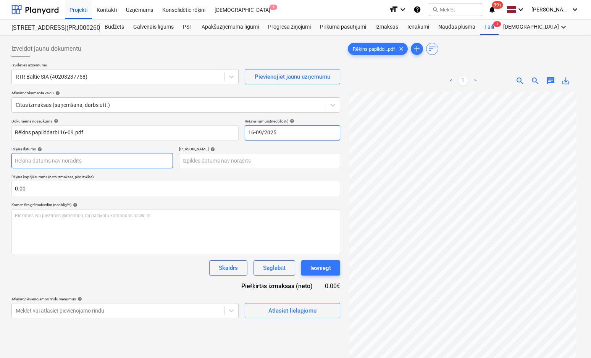
type input "16-09/2025"
click at [133, 162] on body "Projekti Kontakti Uzņēmums Konsolidētie rēķini Iesūtne 1 format_size keyboard_a…" at bounding box center [295, 179] width 591 height 358
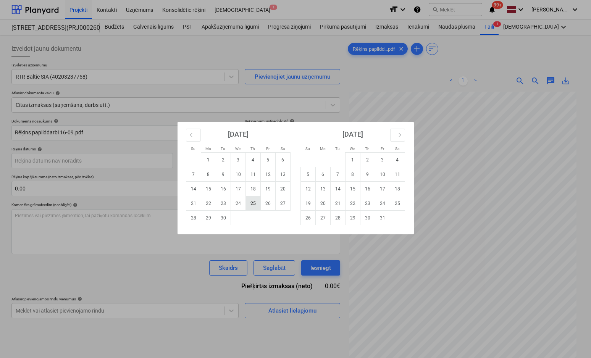
click at [254, 204] on td "25" at bounding box center [253, 203] width 15 height 15
type input "[DATE]"
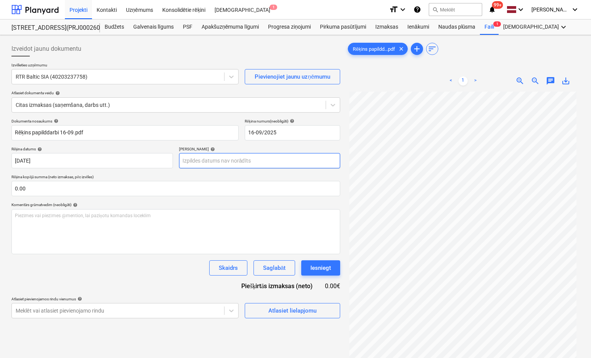
click at [232, 160] on body "Projekti Kontakti Uzņēmums Konsolidētie rēķini Iesūtne 1 format_size keyboard_a…" at bounding box center [295, 179] width 591 height 358
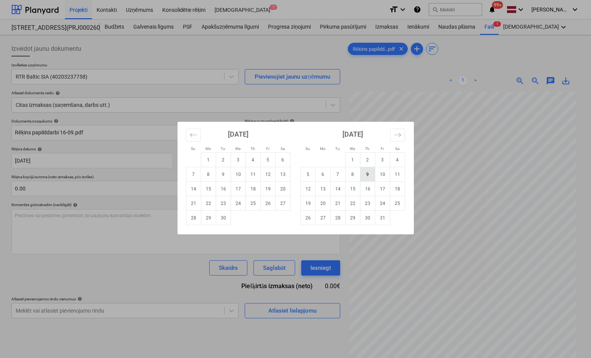
click at [368, 173] on td "9" at bounding box center [367, 174] width 15 height 15
type input "[DATE]"
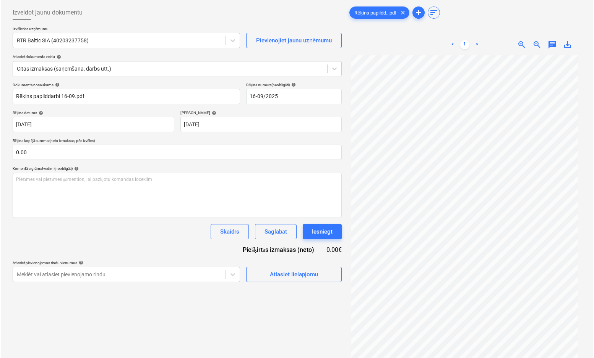
scroll to position [76, 0]
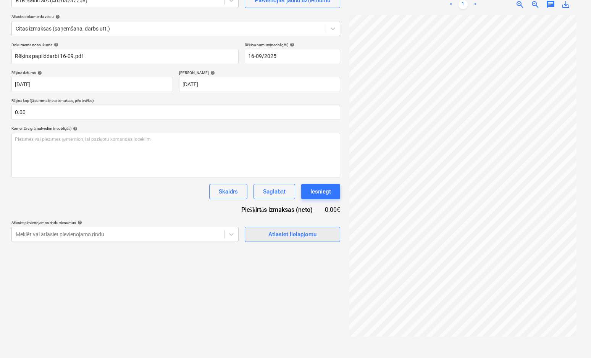
click at [275, 233] on div "Atlasiet lielapjomu" at bounding box center [293, 235] width 48 height 10
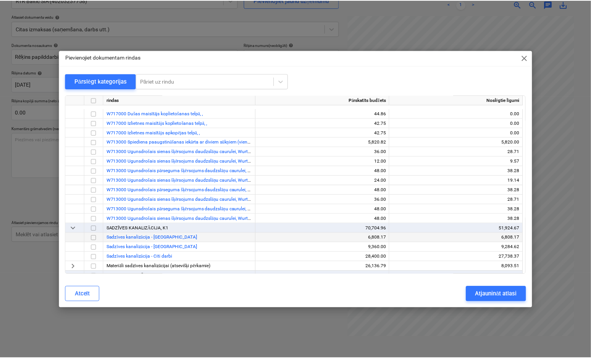
scroll to position [650, 0]
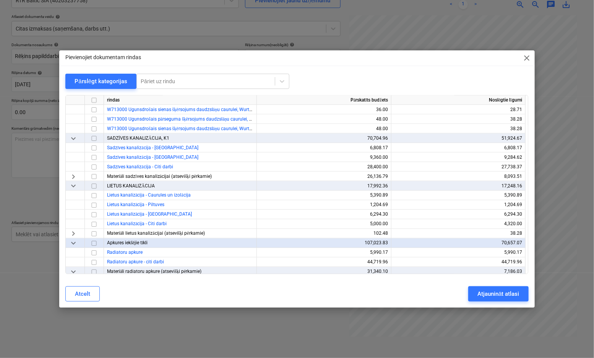
click at [529, 57] on span "close" at bounding box center [526, 57] width 9 height 9
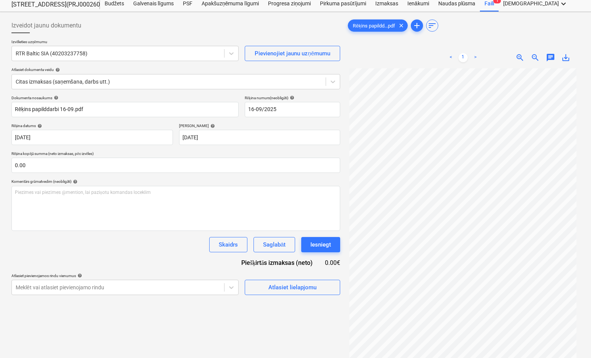
scroll to position [0, 0]
